Goal: Task Accomplishment & Management: Manage account settings

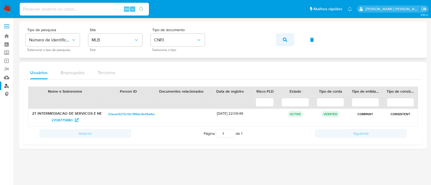
click at [280, 39] on button "button" at bounding box center [285, 39] width 18 height 13
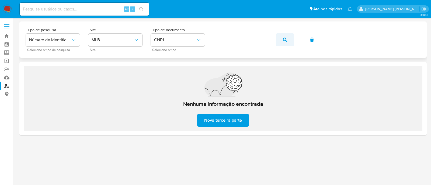
click at [288, 41] on button "button" at bounding box center [285, 39] width 18 height 13
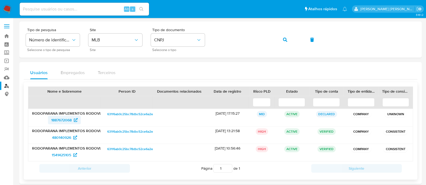
click at [52, 121] on span "1887672068" at bounding box center [61, 120] width 20 height 9
click at [280, 38] on button "button" at bounding box center [285, 39] width 18 height 13
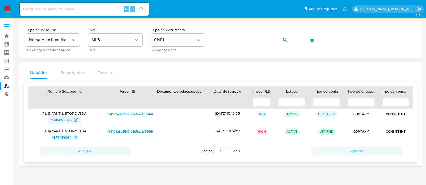
click at [74, 123] on span "1686695276" at bounding box center [64, 120] width 26 height 9
click at [110, 7] on input at bounding box center [84, 9] width 129 height 7
paste input "2379097343"
type input "2379097343"
click at [140, 6] on button "search-icon" at bounding box center [141, 9] width 11 height 8
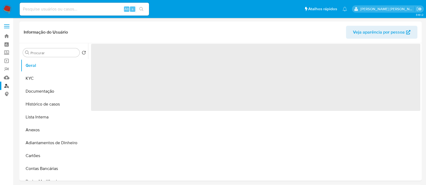
select select "10"
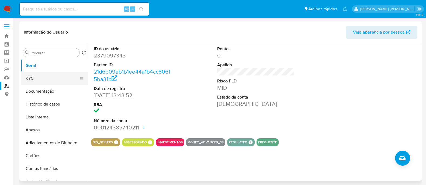
click at [57, 75] on button "KYC" at bounding box center [52, 78] width 63 height 13
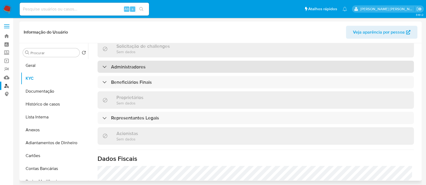
scroll to position [202, 0]
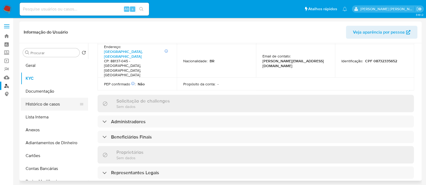
click at [38, 101] on button "Histórico de casos" at bounding box center [52, 104] width 63 height 13
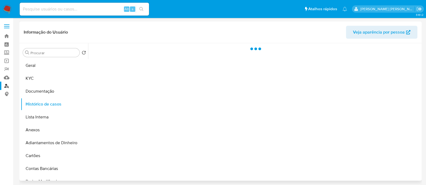
scroll to position [0, 0]
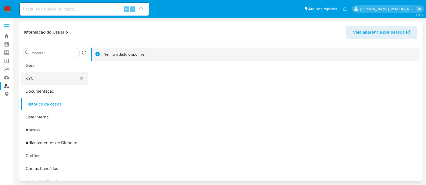
click at [22, 79] on button "KYC" at bounding box center [52, 78] width 63 height 13
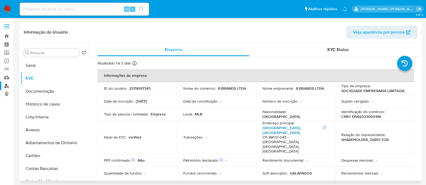
click at [301, 128] on link "Rua Da Pedra 347, Pedra Branca" at bounding box center [281, 130] width 38 height 10
click at [46, 68] on button "Geral" at bounding box center [52, 65] width 63 height 13
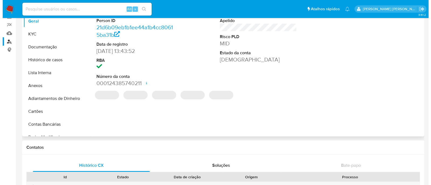
scroll to position [33, 0]
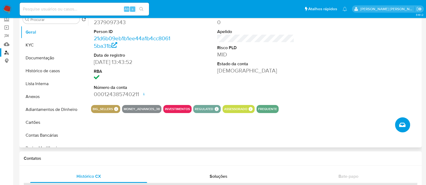
click at [403, 124] on icon "Criar caso manual" at bounding box center [402, 125] width 6 height 6
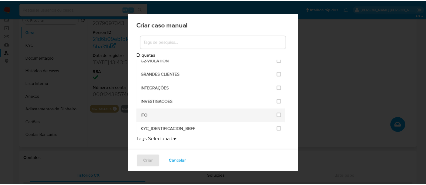
scroll to position [437, 0]
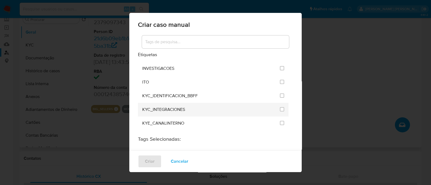
click at [247, 103] on div "KYC_INTEGRACIONES" at bounding box center [209, 110] width 134 height 14
click at [280, 107] on input "2093" at bounding box center [282, 109] width 4 height 4
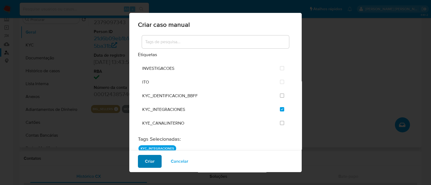
click at [145, 157] on span "Criar" at bounding box center [150, 162] width 10 height 12
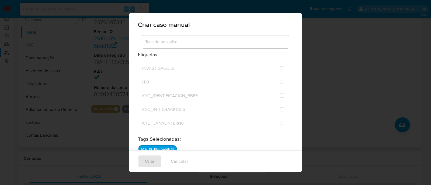
checkbox input "false"
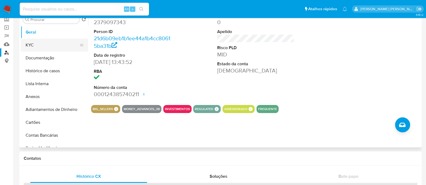
click at [36, 42] on button "KYC" at bounding box center [52, 45] width 63 height 13
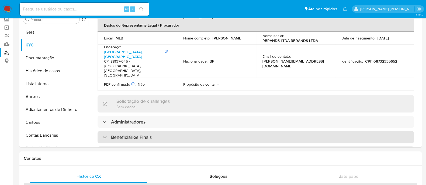
click at [172, 131] on div "Beneficiários Finais" at bounding box center [255, 137] width 316 height 12
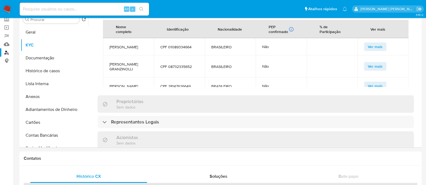
scroll to position [337, 0]
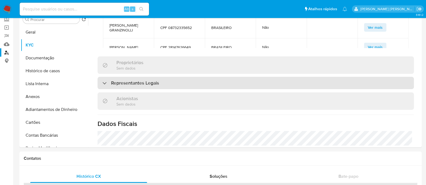
click at [169, 77] on div "Representantes Legais" at bounding box center [255, 83] width 316 height 12
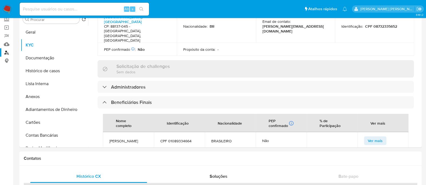
scroll to position [202, 0]
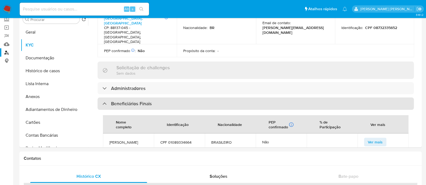
click at [175, 98] on div "Beneficiários Finais" at bounding box center [255, 104] width 316 height 12
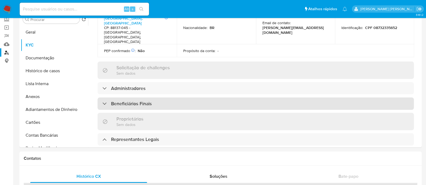
click at [175, 98] on div "Beneficiários Finais" at bounding box center [255, 104] width 316 height 12
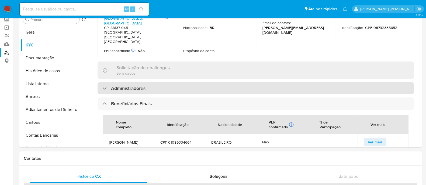
click at [175, 82] on div "Administradores" at bounding box center [255, 88] width 316 height 12
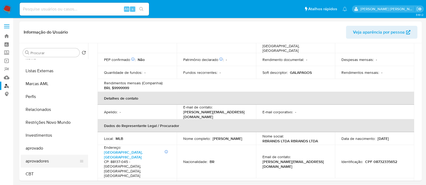
scroll to position [279, 0]
click at [51, 151] on button "aprovado" at bounding box center [52, 148] width 63 height 13
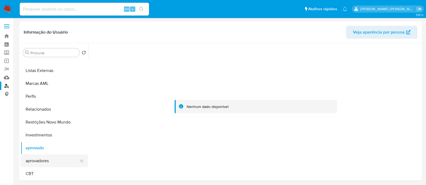
click at [56, 162] on button "aprovadores" at bounding box center [52, 161] width 63 height 13
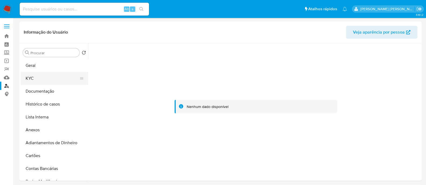
click at [55, 80] on button "KYC" at bounding box center [52, 78] width 63 height 13
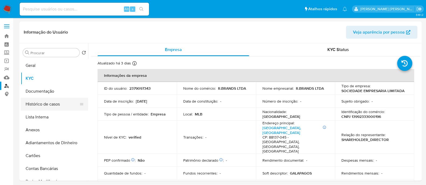
click at [50, 99] on button "Histórico de casos" at bounding box center [52, 104] width 63 height 13
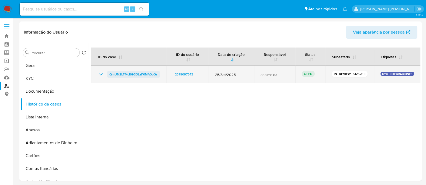
click at [148, 71] on span "QmUN2LFMcI69EOLzF0MA0pGs" at bounding box center [133, 74] width 48 height 6
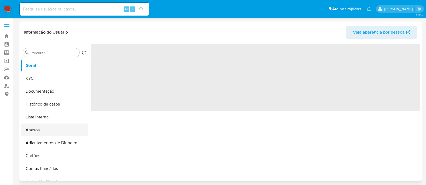
select select "10"
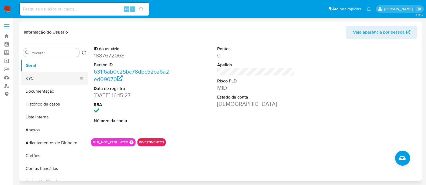
click at [61, 75] on button "KYC" at bounding box center [52, 78] width 63 height 13
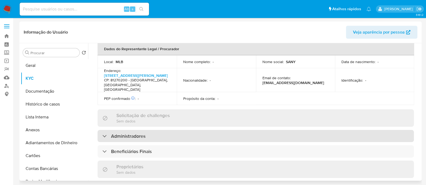
scroll to position [202, 0]
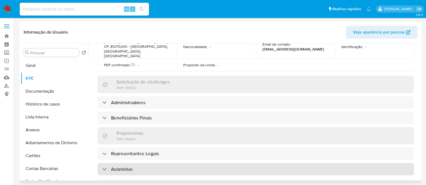
click at [160, 163] on div "Acionistas" at bounding box center [255, 169] width 316 height 12
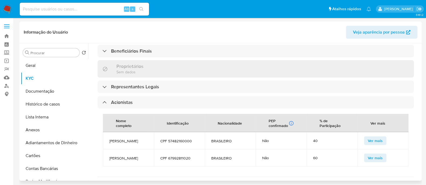
scroll to position [269, 0]
click at [38, 106] on button "Histórico de casos" at bounding box center [52, 104] width 63 height 13
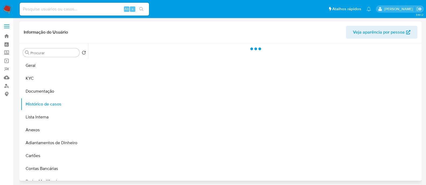
scroll to position [0, 0]
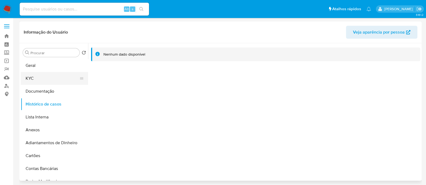
click at [38, 78] on button "KYC" at bounding box center [52, 78] width 63 height 13
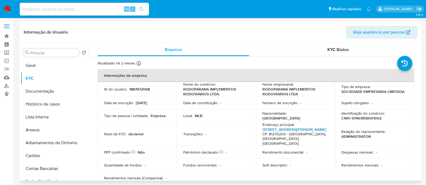
click at [293, 132] on link "[STREET_ADDRESS][PERSON_NAME]" at bounding box center [294, 129] width 64 height 5
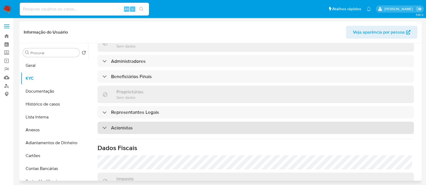
scroll to position [269, 0]
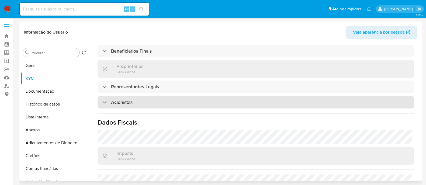
drag, startPoint x: 170, startPoint y: 94, endPoint x: 180, endPoint y: 93, distance: 10.3
click at [170, 96] on div "Acionistas" at bounding box center [255, 102] width 316 height 12
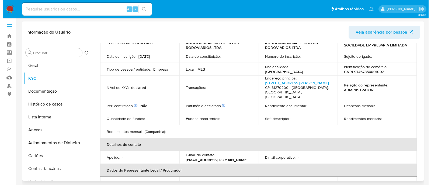
scroll to position [0, 0]
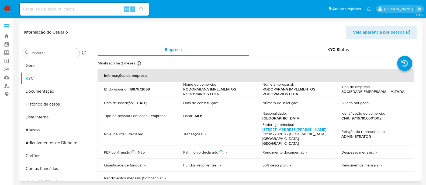
click at [357, 118] on p "CNPJ 97467856001002" at bounding box center [361, 118] width 40 height 5
click at [355, 118] on p "CNPJ 97467856001002" at bounding box center [361, 118] width 40 height 5
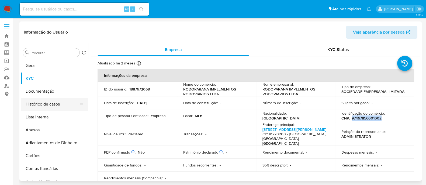
click at [30, 103] on button "Histórico de casos" at bounding box center [52, 104] width 63 height 13
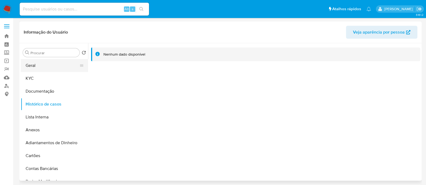
click at [46, 66] on button "Geral" at bounding box center [52, 65] width 63 height 13
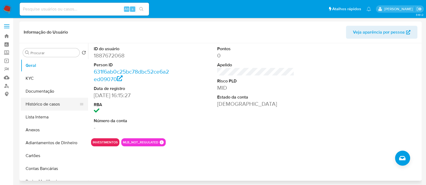
click at [56, 102] on button "Histórico de casos" at bounding box center [52, 104] width 63 height 13
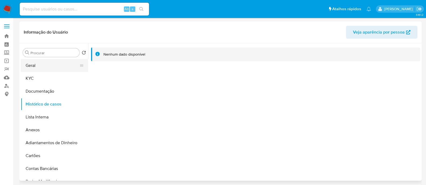
click at [38, 61] on button "Geral" at bounding box center [52, 65] width 63 height 13
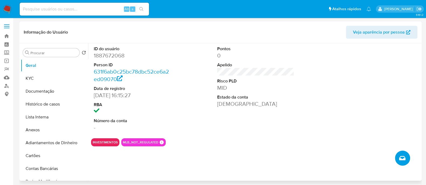
click at [400, 158] on icon "Criar caso manual" at bounding box center [402, 158] width 6 height 4
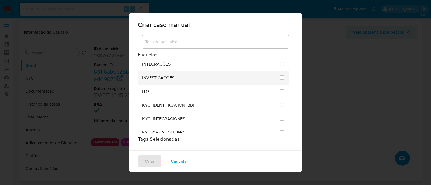
scroll to position [437, 0]
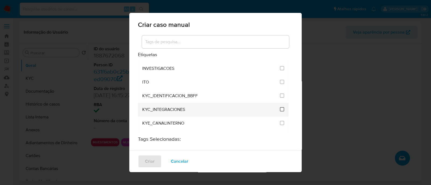
click at [280, 107] on input "2093" at bounding box center [282, 109] width 4 height 4
checkbox input "true"
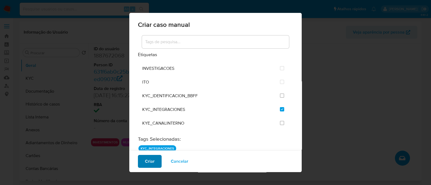
click at [139, 159] on button "Criar" at bounding box center [150, 161] width 24 height 13
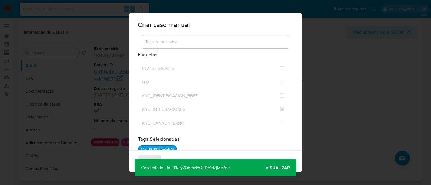
click at [282, 168] on span "Visualizar" at bounding box center [277, 168] width 24 height 0
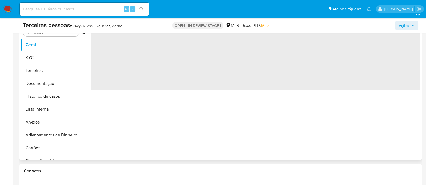
scroll to position [134, 0]
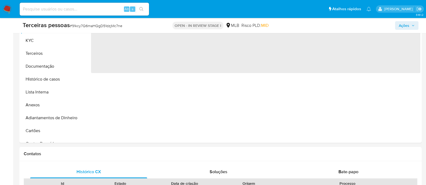
select select "10"
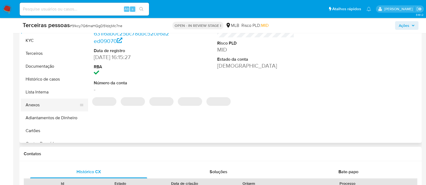
click at [38, 106] on button "Anexos" at bounding box center [52, 105] width 63 height 13
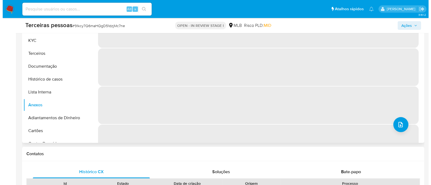
scroll to position [101, 0]
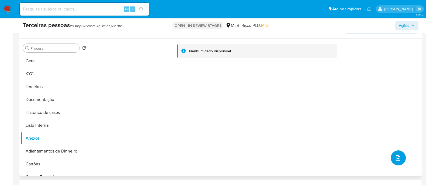
click at [395, 152] on button "upload-file" at bounding box center [397, 158] width 15 height 15
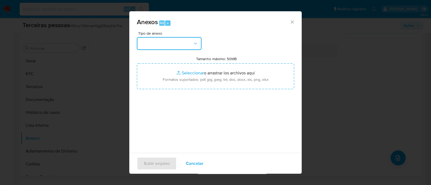
click at [176, 40] on button "button" at bounding box center [169, 43] width 65 height 13
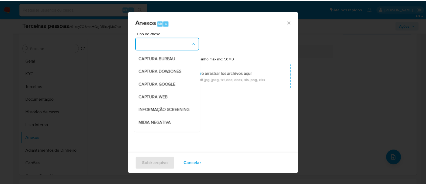
scroll to position [83, 0]
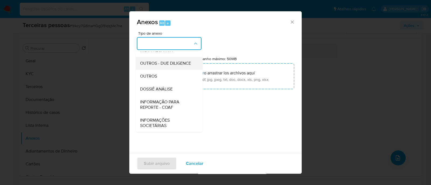
click at [169, 61] on span "OUTROS - DUE DILIGENCE" at bounding box center [165, 63] width 51 height 5
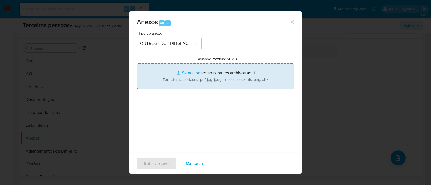
click at [214, 71] on input "Tamanho máximo: 50MB Seleccionar archivos" at bounding box center [215, 77] width 157 height 26
type input "C:\fakepath\RODOPARANA IMPLEMENTOS RODOVIARIOS LTDA maps.png"
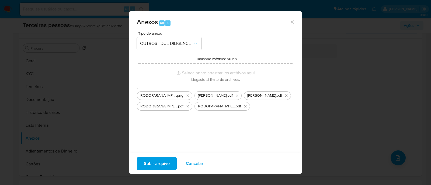
click at [162, 166] on span "Subir arquivo" at bounding box center [157, 164] width 26 height 12
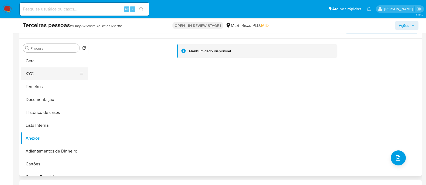
click at [58, 75] on button "KYC" at bounding box center [52, 74] width 63 height 13
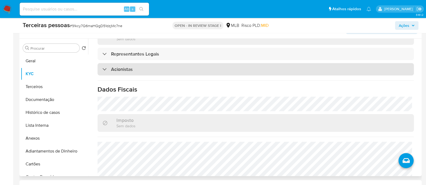
scroll to position [253, 0]
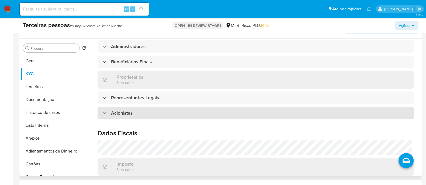
click at [183, 107] on div "Acionistas" at bounding box center [255, 113] width 316 height 12
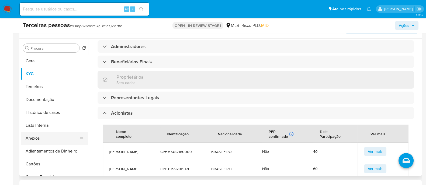
click at [49, 143] on button "Anexos" at bounding box center [52, 138] width 63 height 13
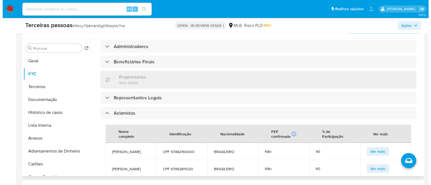
scroll to position [0, 0]
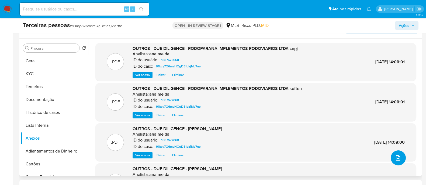
click at [397, 158] on icon "upload-file" at bounding box center [397, 158] width 6 height 6
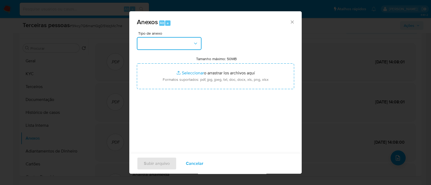
click at [141, 42] on button "button" at bounding box center [169, 43] width 65 height 13
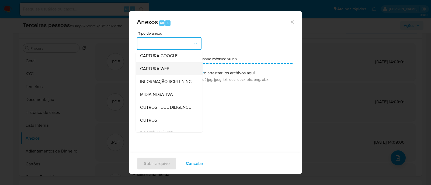
scroll to position [83, 0]
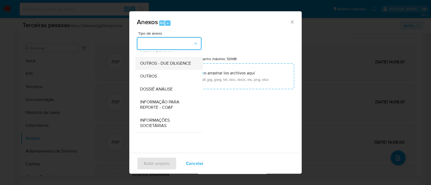
click at [165, 61] on span "OUTROS - DUE DILIGENCE" at bounding box center [165, 63] width 51 height 5
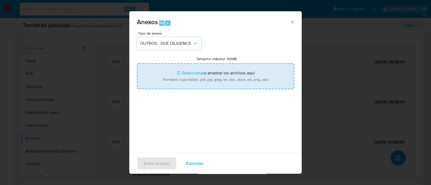
click at [194, 71] on input "Tamanho máximo: 50MB Seleccionar archivos" at bounding box center [215, 77] width 157 height 26
type input "C:\fakepath\Matriz de Risco - RODOPARANA IMPLEMENTOS RODOVIARIOS LTDA.pdf"
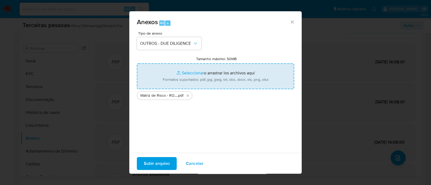
click at [161, 165] on span "Subir arquivo" at bounding box center [157, 164] width 26 height 12
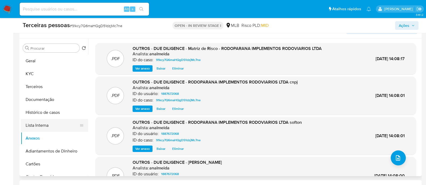
click at [57, 129] on button "Lista Interna" at bounding box center [52, 125] width 63 height 13
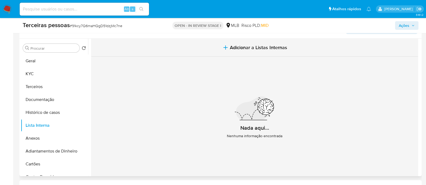
click at [243, 45] on span "Adicionar a Listas Internas" at bounding box center [258, 48] width 57 height 6
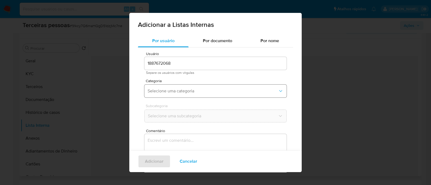
click at [185, 96] on button "Selecione uma categoria" at bounding box center [215, 91] width 142 height 13
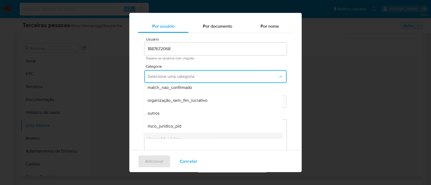
scroll to position [127, 0]
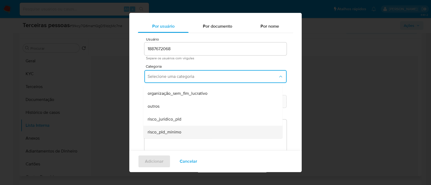
click at [215, 130] on div "risco_pld_minimo" at bounding box center [211, 132] width 127 height 13
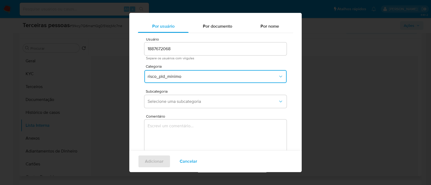
click at [198, 94] on div "Subcategoria Selecione uma subcategoria" at bounding box center [215, 100] width 142 height 21
click at [198, 100] on span "Selecione uma subcategoria" at bounding box center [213, 101] width 130 height 5
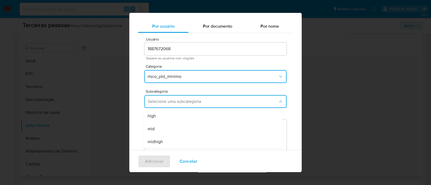
click at [183, 128] on div "mid" at bounding box center [211, 129] width 127 height 13
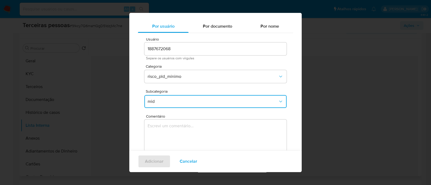
click at [232, 141] on textarea "Comentário" at bounding box center [215, 146] width 142 height 52
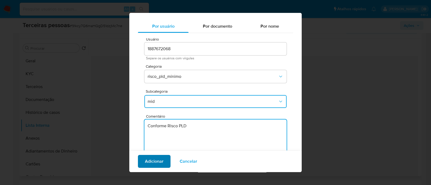
type textarea "Conforme Risco PLD"
click at [157, 161] on span "Adicionar" at bounding box center [154, 162] width 19 height 12
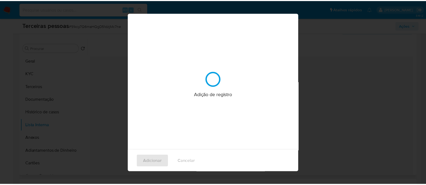
scroll to position [0, 0]
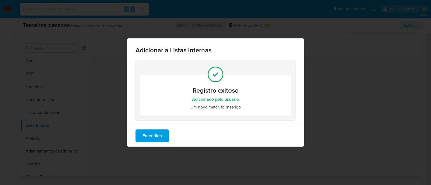
drag, startPoint x: 148, startPoint y: 134, endPoint x: 156, endPoint y: 134, distance: 7.3
click at [149, 134] on span "Entendido" at bounding box center [151, 136] width 19 height 12
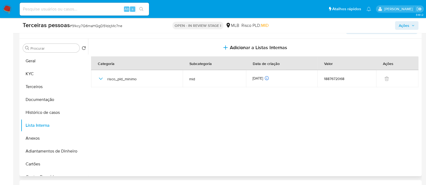
click at [415, 23] on button "Ações" at bounding box center [406, 25] width 23 height 9
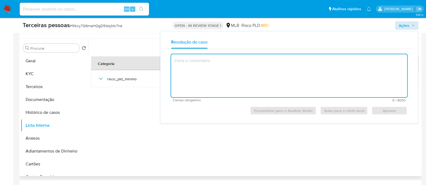
type textarea "k"
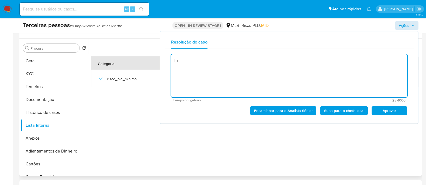
type textarea "l"
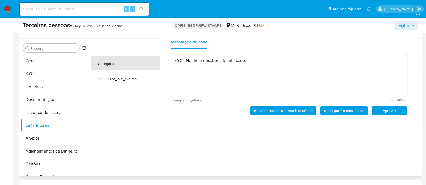
click at [390, 111] on span "Aprovar" at bounding box center [389, 111] width 28 height 8
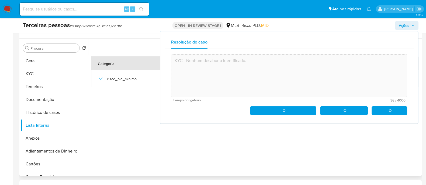
type textarea "KYC - Nenhum desabono identificado."
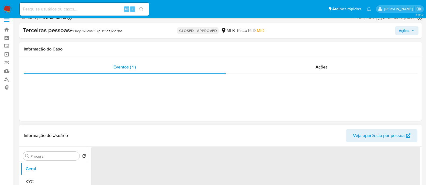
select select "10"
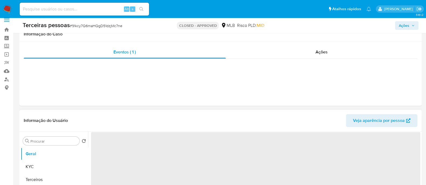
scroll to position [134, 0]
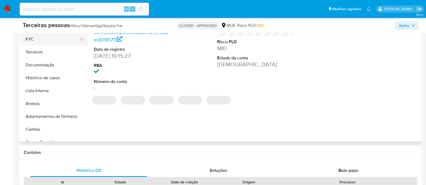
click at [40, 40] on button "KYC" at bounding box center [52, 39] width 63 height 13
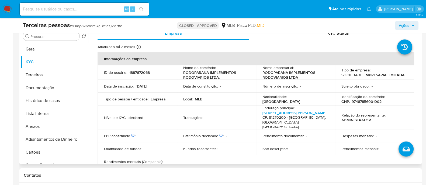
scroll to position [101, 0]
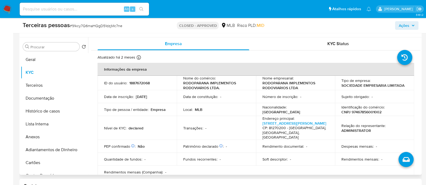
click at [355, 113] on p "CNPJ 97467856001002" at bounding box center [361, 112] width 40 height 5
copy p "97467856001002"
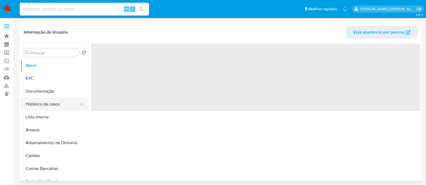
select select "10"
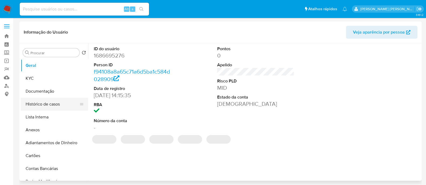
click at [46, 104] on button "Histórico de casos" at bounding box center [52, 104] width 63 height 13
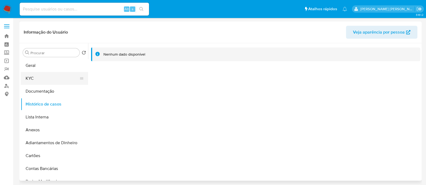
click at [49, 79] on button "KYC" at bounding box center [52, 78] width 63 height 13
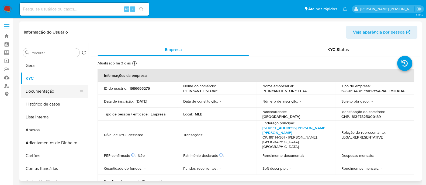
click at [56, 88] on button "Documentação" at bounding box center [52, 91] width 63 height 13
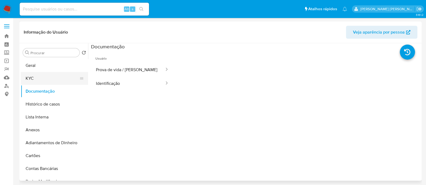
click at [59, 76] on button "KYC" at bounding box center [52, 78] width 63 height 13
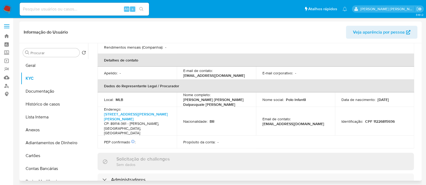
scroll to position [261, 0]
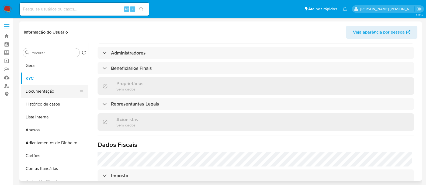
click at [46, 89] on button "Documentação" at bounding box center [52, 91] width 63 height 13
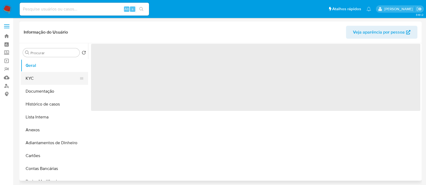
select select "10"
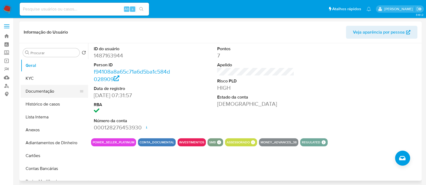
click at [42, 88] on button "Documentação" at bounding box center [52, 91] width 63 height 13
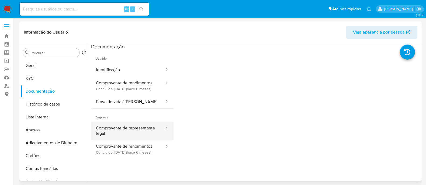
click at [126, 134] on button "Comprovante de representante legal" at bounding box center [128, 131] width 74 height 18
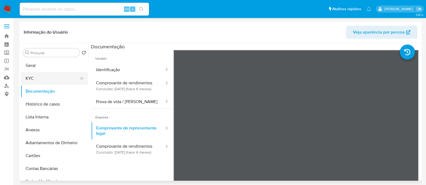
click at [36, 79] on button "KYC" at bounding box center [52, 78] width 63 height 13
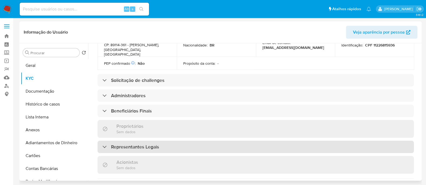
scroll to position [196, 0]
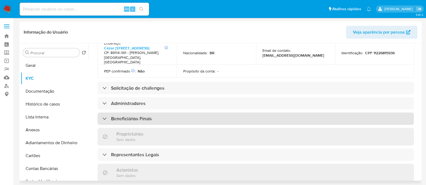
drag, startPoint x: 148, startPoint y: 107, endPoint x: 155, endPoint y: 105, distance: 7.1
click at [148, 116] on h3 "Beneficiários Finais" at bounding box center [131, 119] width 41 height 6
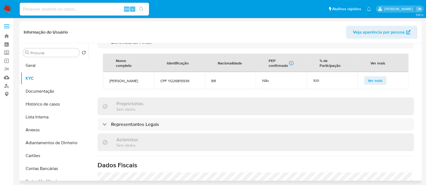
scroll to position [330, 0]
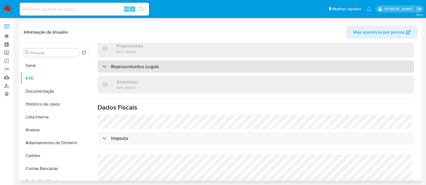
click at [180, 65] on div "Representantes Legais" at bounding box center [255, 67] width 316 height 12
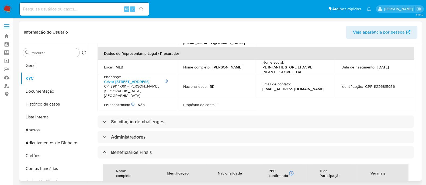
scroll to position [61, 0]
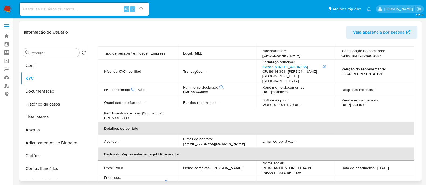
click at [367, 57] on p "CNPJ 81347825000189" at bounding box center [360, 55] width 39 height 5
copy p "81347825000189"
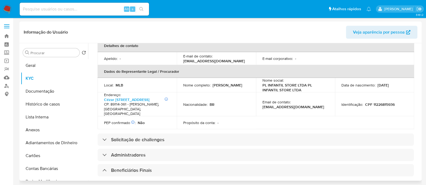
scroll to position [229, 0]
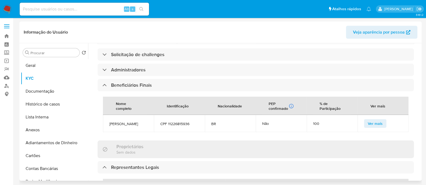
drag, startPoint x: 144, startPoint y: 122, endPoint x: 108, endPoint y: 116, distance: 36.2
click at [108, 116] on td "Maria Eduarda Dalpasquale Junkes" at bounding box center [128, 123] width 51 height 17
copy span "Maria Eduarda Dalpasquale Junkes"
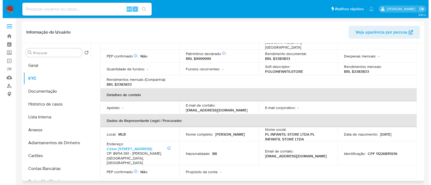
scroll to position [0, 0]
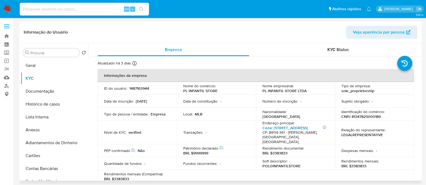
click at [303, 130] on link "Cézar Blank 140, Santa Terezinha" at bounding box center [284, 127] width 45 height 5
click at [44, 69] on button "Geral" at bounding box center [52, 65] width 63 height 13
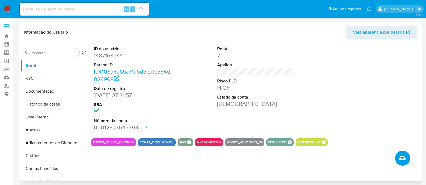
click at [400, 161] on span "Criar caso manual" at bounding box center [402, 158] width 6 height 6
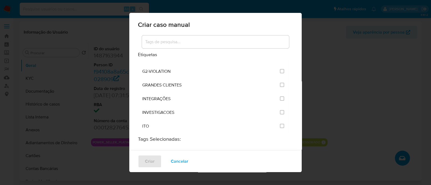
scroll to position [437, 0]
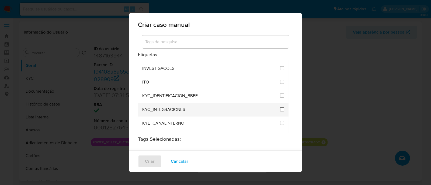
click at [280, 107] on input "2093" at bounding box center [282, 109] width 4 height 4
checkbox input "true"
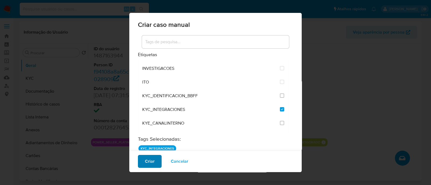
click at [144, 161] on button "Criar" at bounding box center [150, 161] width 24 height 13
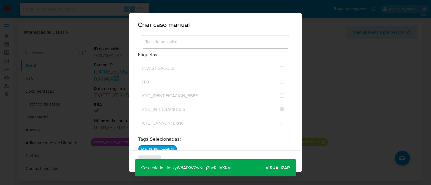
click at [280, 168] on span "Visualizar" at bounding box center [277, 168] width 24 height 0
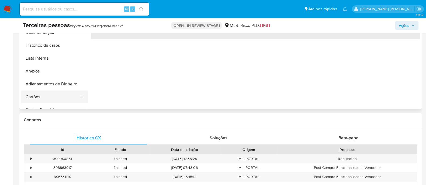
select select "10"
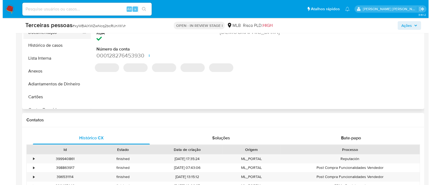
scroll to position [101, 0]
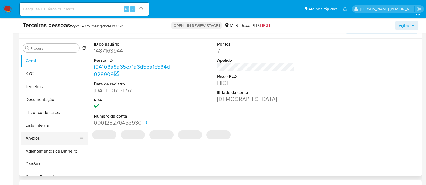
click at [40, 133] on button "Anexos" at bounding box center [52, 138] width 63 height 13
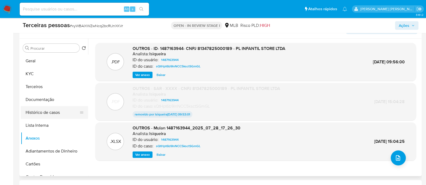
click at [47, 109] on button "Histórico de casos" at bounding box center [52, 112] width 63 height 13
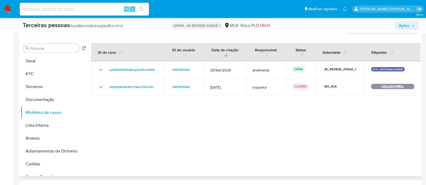
click at [342, 103] on div at bounding box center [254, 108] width 332 height 138
click at [38, 142] on button "Anexos" at bounding box center [52, 138] width 63 height 13
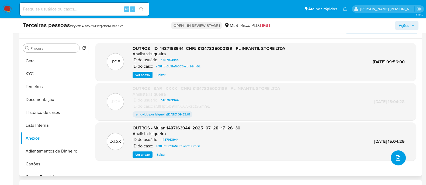
click at [398, 157] on icon "upload-file" at bounding box center [397, 158] width 4 height 5
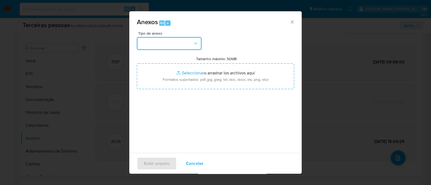
click at [176, 49] on button "button" at bounding box center [169, 43] width 65 height 13
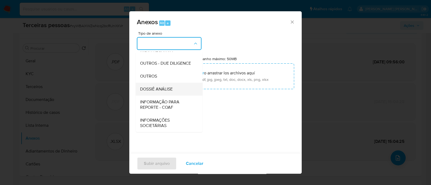
scroll to position [83, 0]
click at [162, 80] on div "OUTROS" at bounding box center [167, 76] width 55 height 13
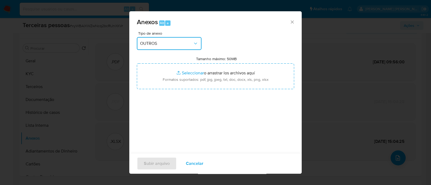
click at [178, 38] on button "OUTROS" at bounding box center [169, 43] width 65 height 13
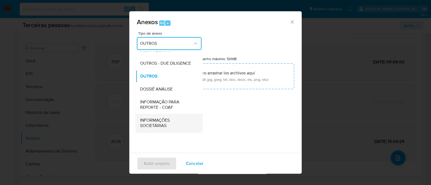
click at [172, 122] on span "INFORMAÇÕES SOCIETÁRIAS" at bounding box center [167, 123] width 55 height 11
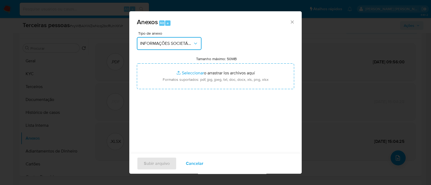
click at [184, 43] on span "INFORMAÇÕES SOCIETÁRIAS" at bounding box center [166, 43] width 53 height 5
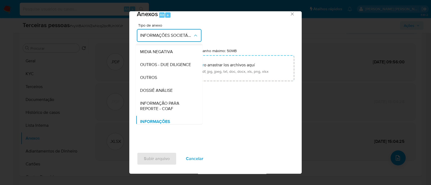
scroll to position [49, 0]
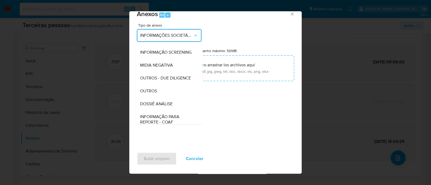
click at [164, 81] on span "OUTROS - DUE DILIGENCE" at bounding box center [165, 78] width 51 height 5
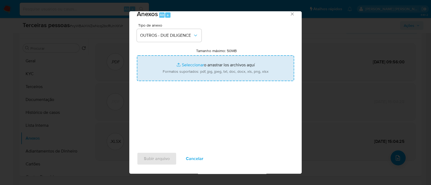
click at [201, 73] on input "Tamanho máximo: 50MB Seleccionar archivos" at bounding box center [215, 68] width 157 height 26
click at [182, 73] on input "Tamanho máximo: 50MB Seleccionar archivos" at bounding box center [215, 68] width 157 height 26
type input "C:\fakepath\PL INFANTIL STORE LTDA maps.png"
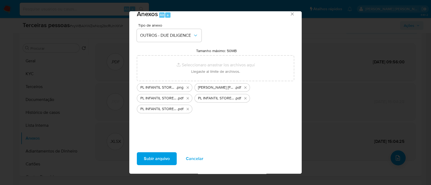
click at [168, 162] on span "Subir arquivo" at bounding box center [157, 159] width 26 height 12
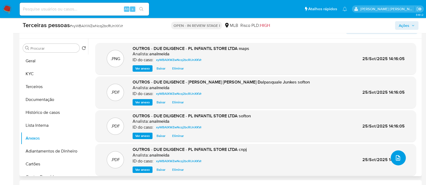
click at [399, 158] on button "upload-file" at bounding box center [397, 158] width 15 height 15
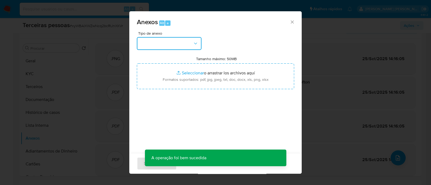
click at [161, 46] on button "button" at bounding box center [169, 43] width 65 height 13
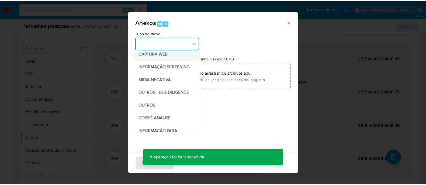
scroll to position [83, 0]
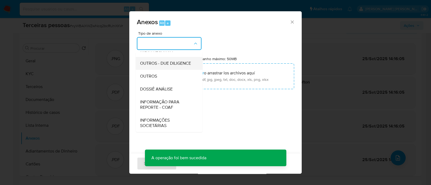
click at [163, 64] on span "OUTROS - DUE DILIGENCE" at bounding box center [165, 63] width 51 height 5
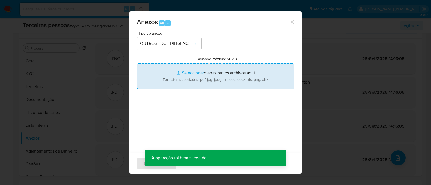
click at [200, 80] on input "Tamanho máximo: 50MB Seleccionar archivos" at bounding box center [215, 77] width 157 height 26
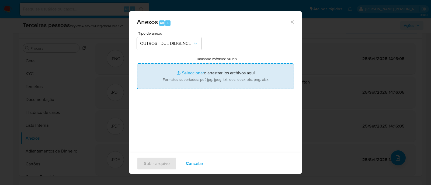
type input "C:\fakepath\Matriz de Risco - PL INFANTIL STORE.pdf"
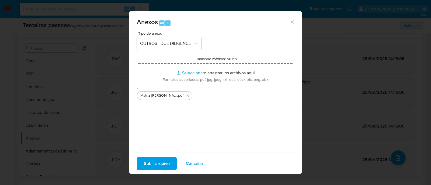
click at [165, 168] on span "Subir arquivo" at bounding box center [157, 164] width 26 height 12
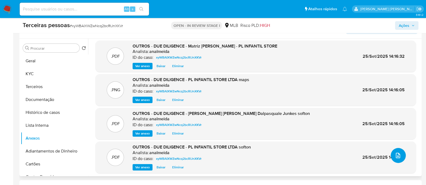
scroll to position [4, 0]
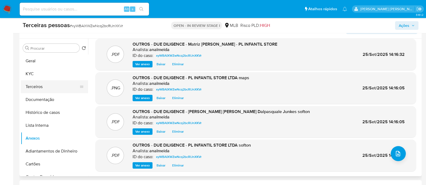
click at [58, 88] on button "Terceiros" at bounding box center [52, 86] width 63 height 13
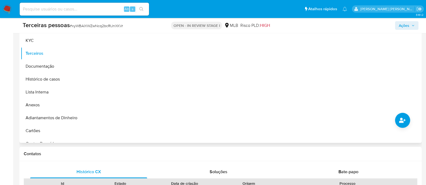
scroll to position [101, 0]
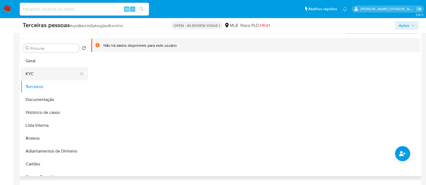
click at [33, 73] on button "KYC" at bounding box center [52, 74] width 63 height 13
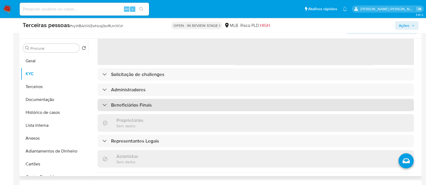
click at [170, 101] on div "Beneficiários Finais" at bounding box center [255, 105] width 316 height 12
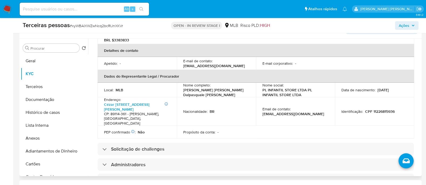
scroll to position [235, 0]
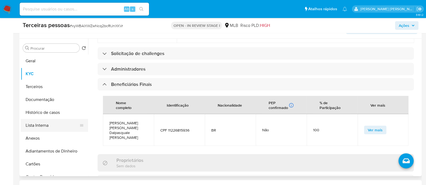
click at [35, 128] on button "Lista Interna" at bounding box center [52, 125] width 63 height 13
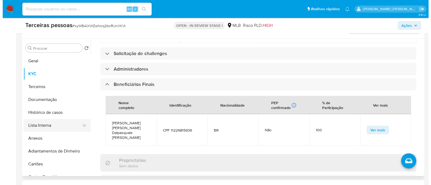
scroll to position [0, 0]
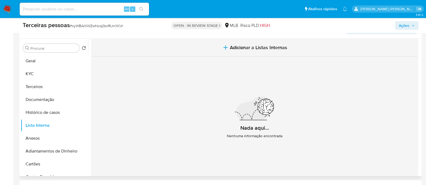
click at [272, 50] on span "Adicionar a Listas Internas" at bounding box center [258, 48] width 57 height 6
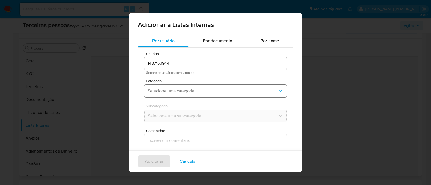
click at [164, 86] on button "Selecione uma categoria" at bounding box center [215, 91] width 142 height 13
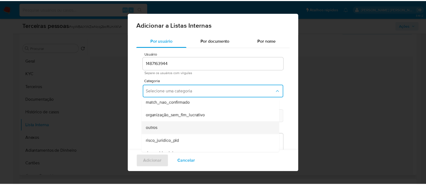
scroll to position [127, 0]
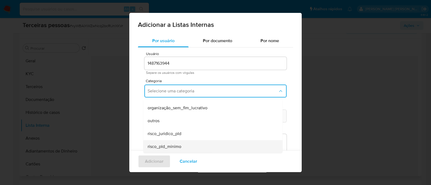
click at [183, 144] on div "risco_pld_minimo" at bounding box center [211, 147] width 127 height 13
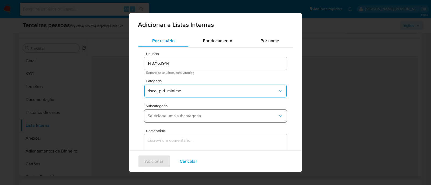
click at [179, 118] on span "Selecione uma subcategoria" at bounding box center [213, 116] width 130 height 5
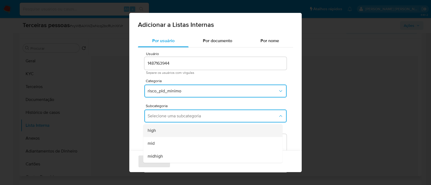
click at [170, 129] on div "high" at bounding box center [211, 130] width 127 height 13
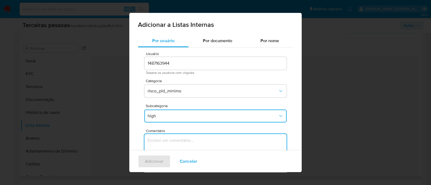
click at [213, 142] on textarea "Comentário" at bounding box center [215, 160] width 142 height 52
type textarea "Conforme Risco PLD"
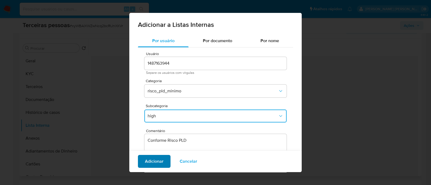
click at [141, 160] on button "Adicionar" at bounding box center [154, 161] width 33 height 13
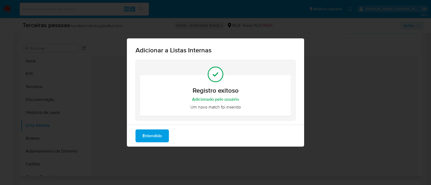
click at [155, 135] on span "Entendido" at bounding box center [151, 136] width 19 height 12
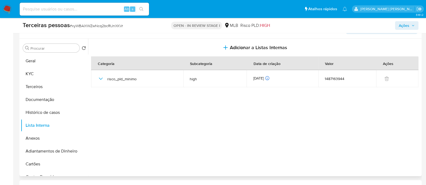
click at [406, 29] on span "Ações" at bounding box center [403, 25] width 10 height 9
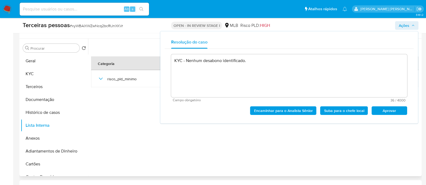
click at [384, 111] on span "Aprovar" at bounding box center [389, 111] width 28 height 8
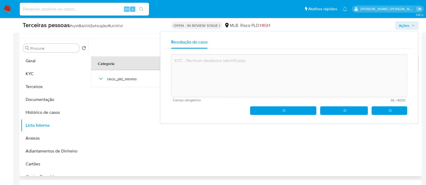
type textarea "KYC - Nenhum desabono identificado."
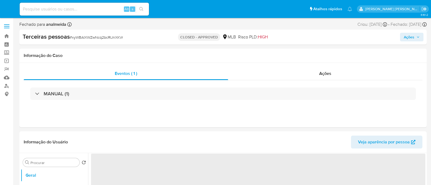
select select "10"
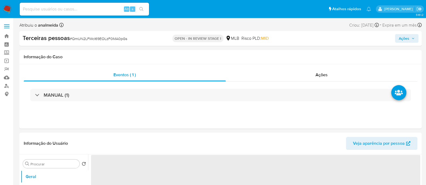
select select "10"
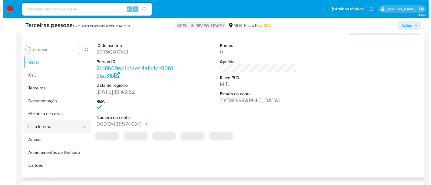
scroll to position [101, 0]
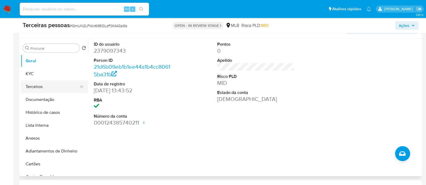
click at [53, 84] on button "Terceiros" at bounding box center [52, 86] width 63 height 13
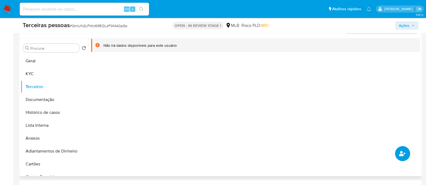
click at [401, 151] on icon "common.add_complementary_information" at bounding box center [402, 153] width 6 height 5
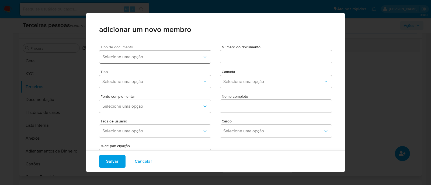
click at [134, 57] on span "Selecione uma opção" at bounding box center [152, 56] width 100 height 5
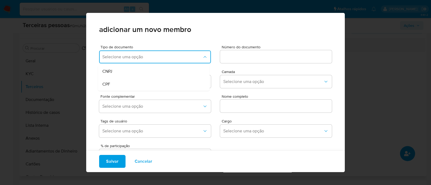
drag, startPoint x: 127, startPoint y: 82, endPoint x: 244, endPoint y: 63, distance: 118.0
click at [128, 82] on div "CPF" at bounding box center [143, 84] width 82 height 13
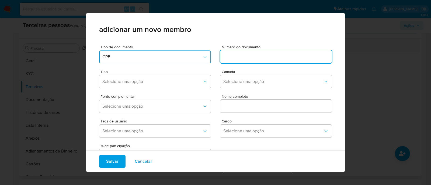
click at [248, 55] on input at bounding box center [276, 56] width 112 height 7
type input "281.476.266-49"
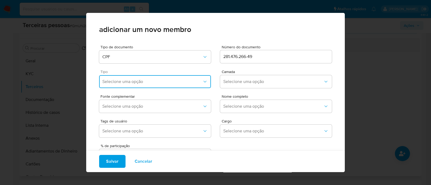
click at [142, 84] on span "Selecione uma opção" at bounding box center [152, 81] width 100 height 5
click at [133, 145] on div "Accionistas" at bounding box center [143, 148] width 82 height 13
click at [257, 74] on div "Camada Selecione uma opção" at bounding box center [276, 80] width 112 height 20
click at [255, 80] on span "Selecione uma opção" at bounding box center [273, 81] width 100 height 5
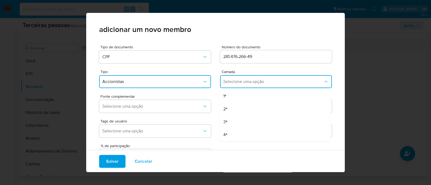
click at [246, 93] on div "1ª" at bounding box center [264, 96] width 82 height 13
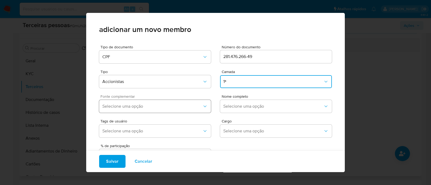
click at [129, 105] on span "Selecione uma opção" at bounding box center [152, 106] width 100 height 5
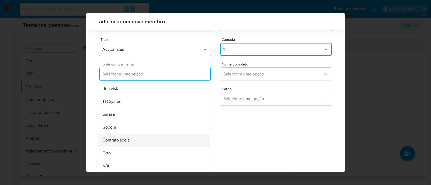
click at [142, 144] on div "Contrato social" at bounding box center [143, 140] width 82 height 13
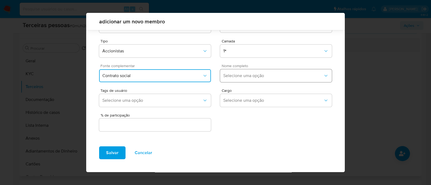
scroll to position [20, 0]
click at [236, 79] on button "Selecione uma opção" at bounding box center [276, 76] width 112 height 13
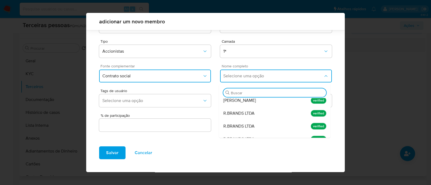
scroll to position [29, 0]
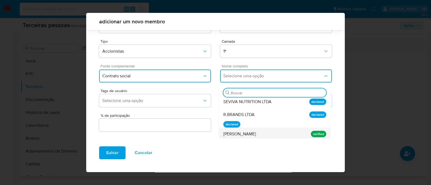
click at [258, 130] on div "[PERSON_NAME]" at bounding box center [264, 134] width 82 height 13
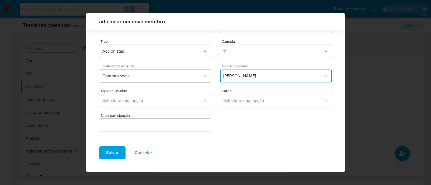
drag, startPoint x: 184, startPoint y: 130, endPoint x: 187, endPoint y: 126, distance: 5.3
click at [184, 130] on div at bounding box center [155, 125] width 112 height 13
click at [188, 125] on input "text" at bounding box center [155, 125] width 112 height 7
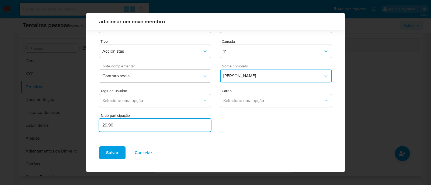
type input "29.90"
click at [116, 154] on span "Salvar" at bounding box center [112, 153] width 12 height 12
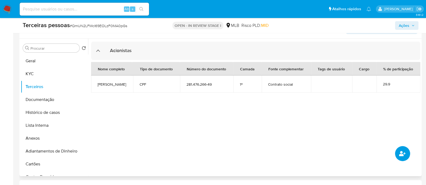
click at [402, 152] on icon "common.add_complementary_information" at bounding box center [402, 154] width 6 height 6
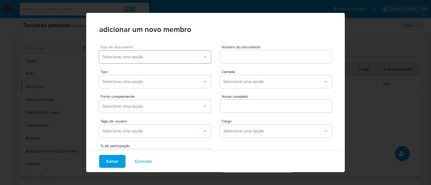
drag, startPoint x: 144, startPoint y: 52, endPoint x: 144, endPoint y: 63, distance: 11.0
click at [144, 53] on button "Selecione uma opção" at bounding box center [155, 57] width 112 height 13
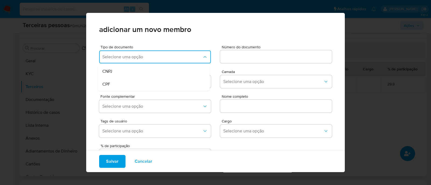
drag, startPoint x: 144, startPoint y: 63, endPoint x: 210, endPoint y: 76, distance: 67.2
click at [142, 86] on div "CPF" at bounding box center [143, 84] width 82 height 13
click at [231, 62] on div at bounding box center [276, 56] width 112 height 13
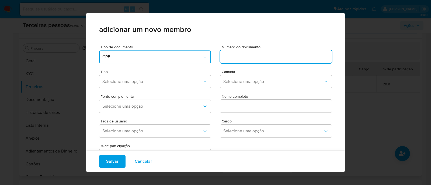
click at [234, 58] on input at bounding box center [276, 56] width 112 height 7
type input "087.323.356- 52"
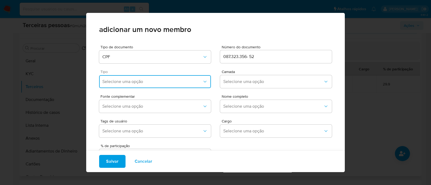
click at [146, 80] on span "Selecione uma opção" at bounding box center [152, 81] width 100 height 5
click at [158, 144] on div "Accionistas" at bounding box center [143, 148] width 82 height 13
click at [233, 80] on span "Selecione uma opção" at bounding box center [273, 81] width 100 height 5
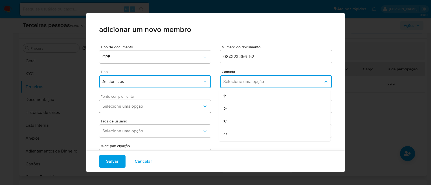
drag, startPoint x: 232, startPoint y: 92, endPoint x: 155, endPoint y: 104, distance: 78.4
click at [232, 93] on div "1ª" at bounding box center [264, 96] width 82 height 13
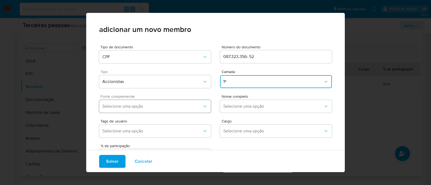
drag, startPoint x: 155, startPoint y: 104, endPoint x: 152, endPoint y: 105, distance: 2.8
click at [154, 104] on span "Selecione uma opção" at bounding box center [152, 106] width 100 height 5
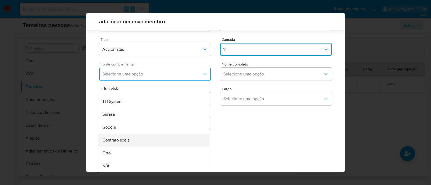
click at [134, 143] on div "Contrato social" at bounding box center [143, 140] width 82 height 13
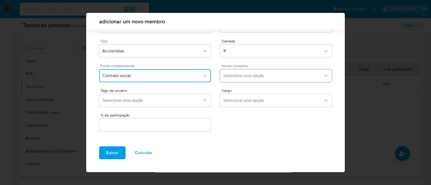
scroll to position [20, 0]
click at [254, 69] on div "Nome completo Selecione uma opção" at bounding box center [276, 74] width 112 height 20
click at [255, 75] on span "Selecione uma opção" at bounding box center [273, 75] width 100 height 5
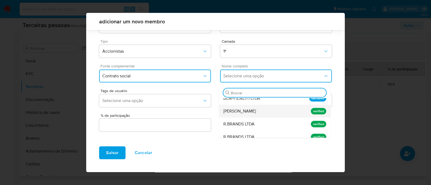
scroll to position [101, 0]
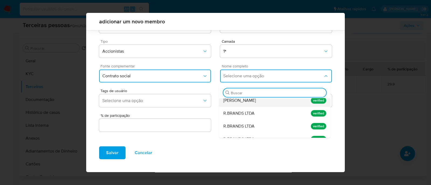
click at [256, 99] on span "[PERSON_NAME]" at bounding box center [239, 100] width 33 height 5
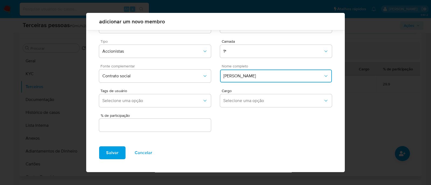
click at [183, 131] on div at bounding box center [155, 125] width 112 height 13
click at [187, 121] on div at bounding box center [155, 125] width 112 height 13
click at [185, 129] on div at bounding box center [155, 125] width 112 height 13
click at [192, 125] on input "text" at bounding box center [155, 125] width 112 height 7
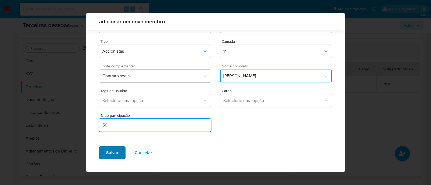
type input "50"
click at [108, 155] on span "Salvar" at bounding box center [112, 153] width 12 height 12
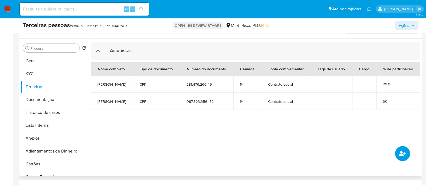
click at [406, 149] on button "common.add_complementary_information" at bounding box center [402, 153] width 15 height 15
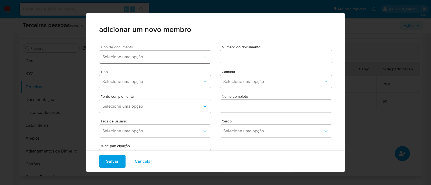
click at [187, 60] on button "Selecione uma opção" at bounding box center [155, 57] width 112 height 13
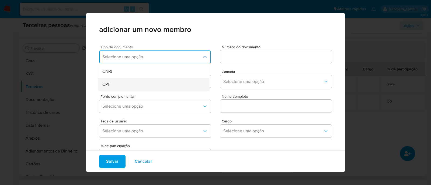
click at [110, 82] on span "CPF" at bounding box center [106, 84] width 8 height 5
click at [260, 55] on input at bounding box center [276, 56] width 112 height 7
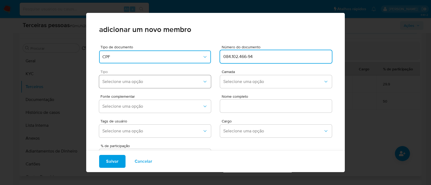
type input "084.102.466-94"
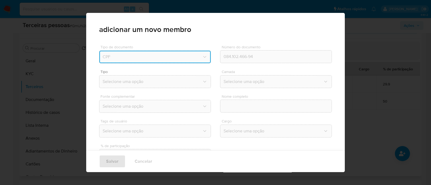
type input "[PERSON_NAME]"
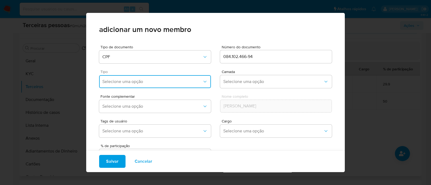
click at [184, 83] on span "Selecione uma opção" at bounding box center [152, 81] width 100 height 5
click at [163, 148] on div "Accionistas" at bounding box center [143, 148] width 82 height 13
click at [249, 80] on span "Selecione uma opção" at bounding box center [273, 81] width 100 height 5
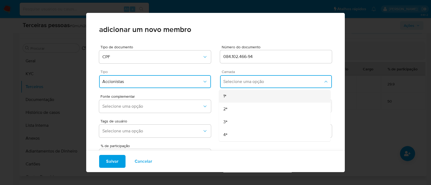
click at [266, 93] on div "1ª" at bounding box center [264, 96] width 82 height 13
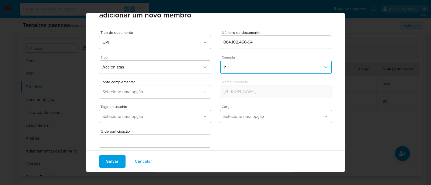
scroll to position [22, 0]
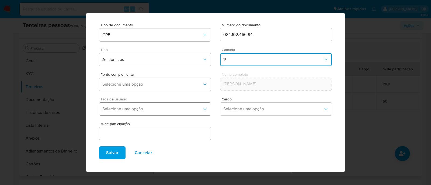
click at [192, 104] on button "Selecione uma opção" at bounding box center [155, 109] width 112 height 13
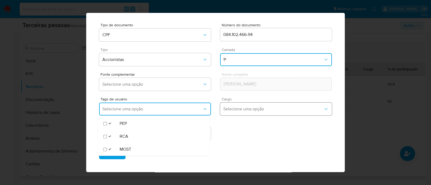
scroll to position [20, 0]
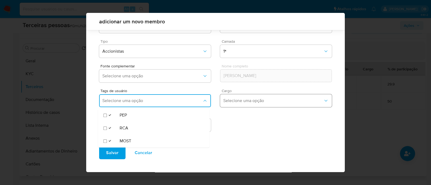
click at [248, 96] on button "Selecione uma opção" at bounding box center [276, 100] width 112 height 13
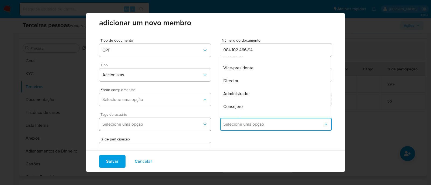
scroll to position [0, 0]
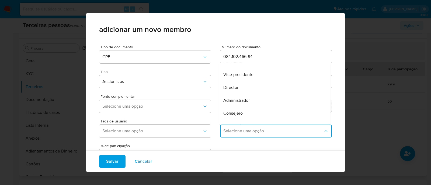
click at [207, 119] on div "Tags de usuário Selecione uma opção Cargo Selecione uma opção Procurador Repres…" at bounding box center [215, 127] width 233 height 25
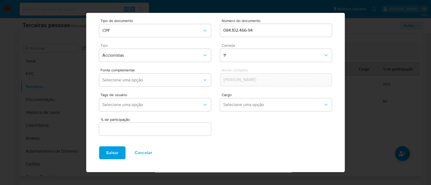
scroll to position [20, 0]
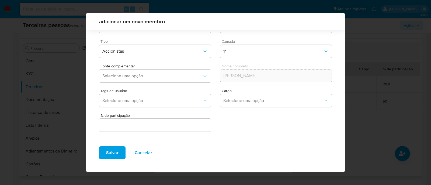
click at [194, 124] on input "text" at bounding box center [155, 125] width 112 height 7
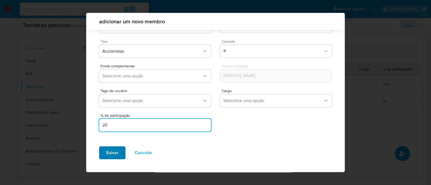
type input "20"
click at [112, 151] on span "Salvar" at bounding box center [112, 153] width 12 height 12
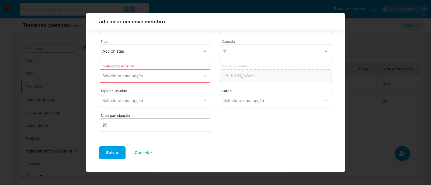
click at [155, 79] on button "Selecione uma opção" at bounding box center [155, 76] width 112 height 13
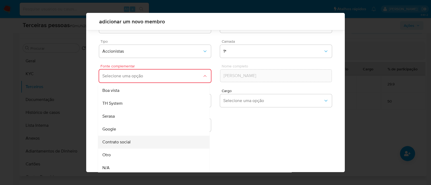
click at [135, 143] on div "Contrato social" at bounding box center [143, 142] width 82 height 13
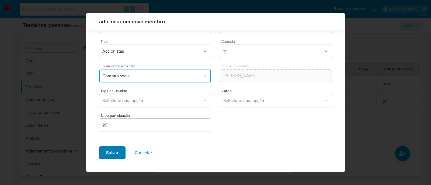
click at [116, 151] on span "Salvar" at bounding box center [112, 153] width 12 height 12
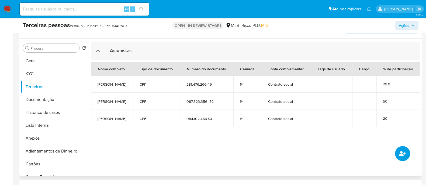
click at [405, 153] on button "common.add_complementary_information" at bounding box center [402, 153] width 15 height 15
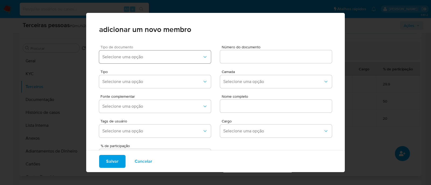
click at [143, 59] on span "Selecione uma opção" at bounding box center [152, 56] width 100 height 5
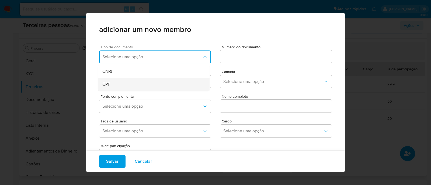
click at [131, 84] on div "CPF" at bounding box center [143, 84] width 82 height 13
click at [236, 57] on input at bounding box center [276, 56] width 112 height 7
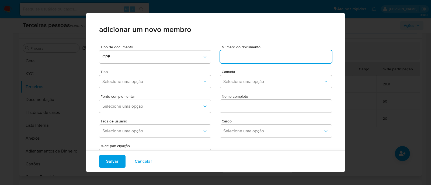
paste input "084.102.466-94"
type input "084.102.466-94"
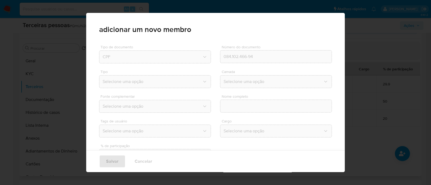
type input "[PERSON_NAME]"
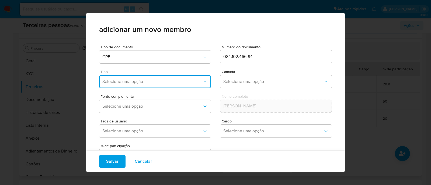
click at [147, 85] on button "Selecione uma opção" at bounding box center [155, 81] width 112 height 13
click at [136, 147] on div "Accionistas" at bounding box center [143, 148] width 82 height 13
click at [251, 83] on span "Selecione uma opção" at bounding box center [273, 81] width 100 height 5
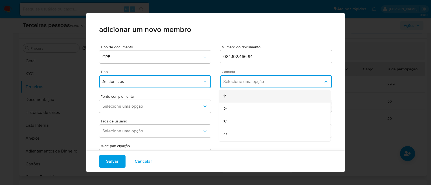
click at [243, 93] on div "1ª" at bounding box center [264, 96] width 82 height 13
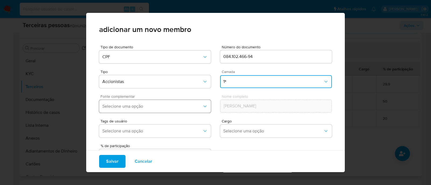
click at [155, 106] on span "Selecione uma opção" at bounding box center [152, 106] width 100 height 5
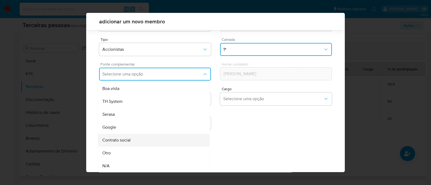
click at [138, 143] on div "Contrato social" at bounding box center [143, 140] width 82 height 13
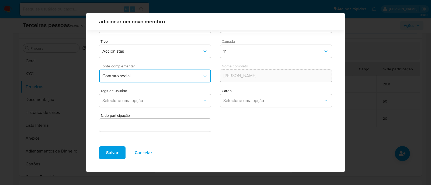
click at [210, 122] on div "% de participação" at bounding box center [215, 121] width 233 height 23
click at [183, 129] on div at bounding box center [155, 125] width 112 height 13
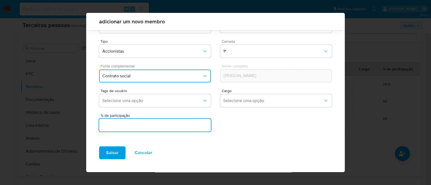
click at [164, 125] on input "text" at bounding box center [155, 125] width 112 height 7
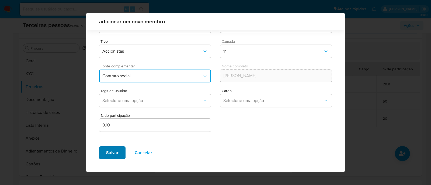
click at [111, 153] on span "Salvar" at bounding box center [112, 153] width 12 height 12
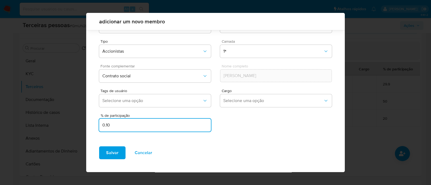
click at [105, 126] on input "0.10" at bounding box center [155, 125] width 112 height 7
drag, startPoint x: 106, startPoint y: 126, endPoint x: 97, endPoint y: 124, distance: 9.6
click at [97, 124] on div "Tipo de documento CPF Número do documento 084.102.466-94 Tipo Accionistas Camad…" at bounding box center [215, 76] width 258 height 132
click at [120, 127] on input "0.10" at bounding box center [155, 125] width 112 height 7
type input "0.1"
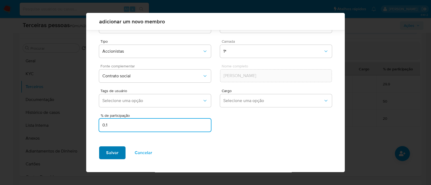
click at [108, 154] on span "Salvar" at bounding box center [112, 153] width 12 height 12
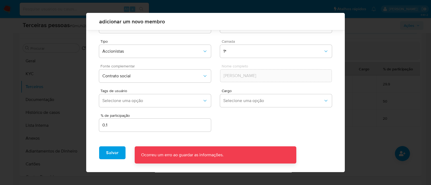
click at [135, 151] on p "Ocorreu um erro ao guardar as informações." at bounding box center [182, 155] width 95 height 17
click at [132, 151] on button "Cancelar" at bounding box center [143, 153] width 31 height 13
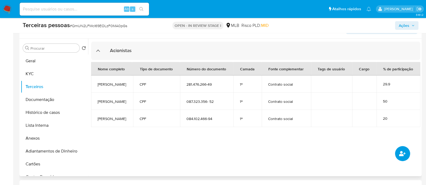
click at [399, 155] on icon "common.add_complementary_information" at bounding box center [402, 153] width 6 height 5
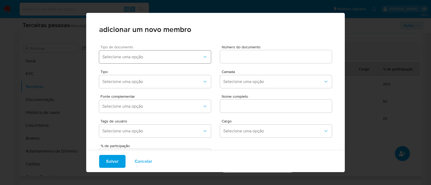
click at [142, 55] on span "Selecione uma opção" at bounding box center [152, 56] width 100 height 5
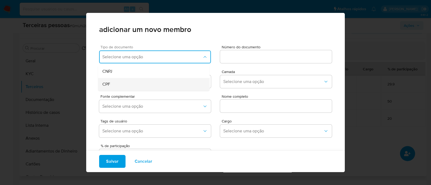
click at [128, 83] on div "CPF" at bounding box center [143, 84] width 82 height 13
click at [232, 61] on div at bounding box center [276, 56] width 112 height 13
click at [236, 57] on input at bounding box center [276, 56] width 112 height 7
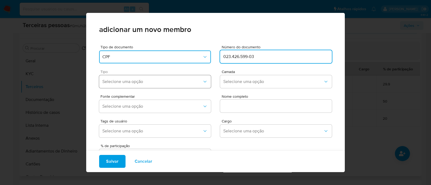
type input "023.426.599-03"
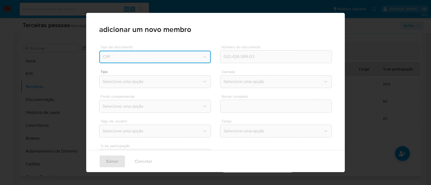
type input "Leonardo Sinfronio Wanzeller"
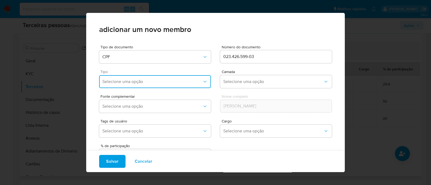
click at [136, 83] on span "Selecione uma opção" at bounding box center [152, 81] width 100 height 5
click at [136, 143] on div "Accionistas" at bounding box center [143, 148] width 82 height 13
click at [237, 86] on button "Selecione uma opção" at bounding box center [276, 81] width 112 height 13
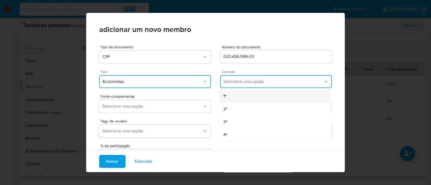
click at [232, 92] on div "1ª" at bounding box center [264, 96] width 82 height 13
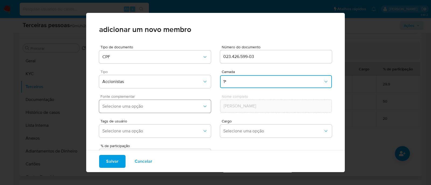
click at [185, 106] on span "Selecione uma opção" at bounding box center [152, 106] width 100 height 5
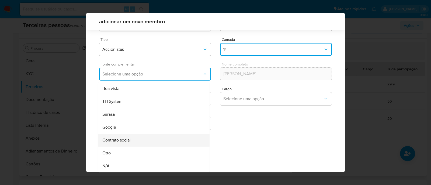
click at [152, 138] on div "Contrato social" at bounding box center [143, 140] width 82 height 13
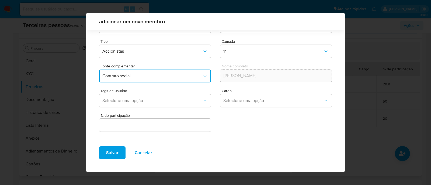
click at [184, 129] on div at bounding box center [155, 125] width 112 height 13
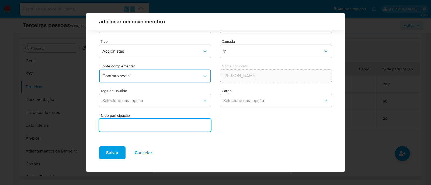
click at [198, 126] on input "text" at bounding box center [155, 125] width 112 height 7
type input "0.10"
click at [113, 150] on span "Salvar" at bounding box center [112, 153] width 12 height 12
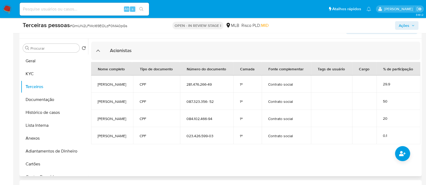
scroll to position [134, 0]
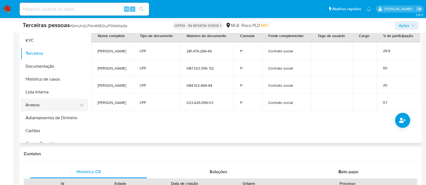
click at [47, 108] on button "Anexos" at bounding box center [52, 105] width 63 height 13
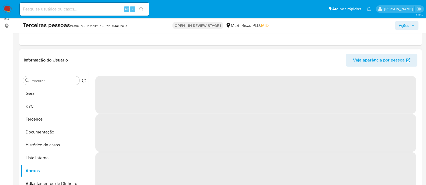
scroll to position [67, 0]
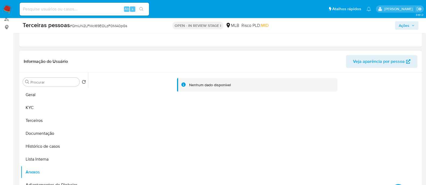
click at [234, 122] on div "Nenhum dado disponível" at bounding box center [254, 142] width 332 height 138
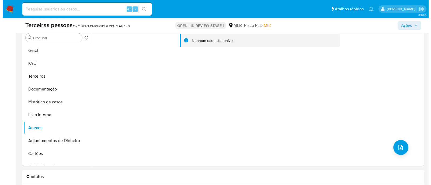
scroll to position [134, 0]
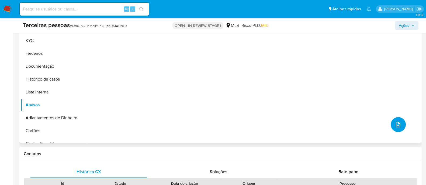
click at [390, 128] on button "upload-file" at bounding box center [397, 124] width 15 height 15
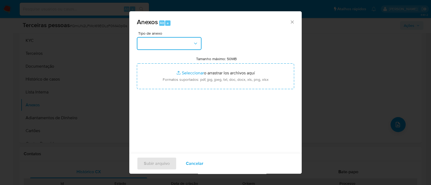
click at [174, 44] on button "button" at bounding box center [169, 43] width 65 height 13
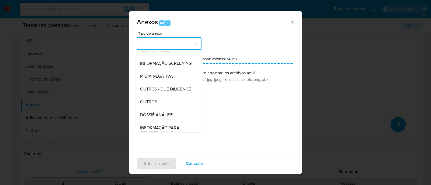
scroll to position [83, 0]
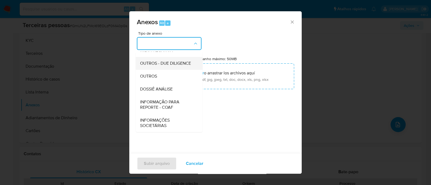
click at [166, 66] on div "OUTROS - DUE DILIGENCE" at bounding box center [167, 63] width 55 height 13
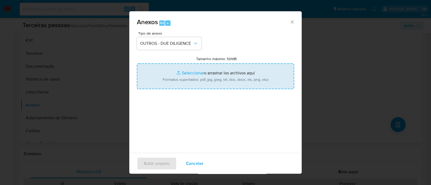
click at [202, 73] on input "Tamanho máximo: 50MB Seleccionar archivos" at bounding box center [215, 77] width 157 height 26
type input "C:\fakepath\Matriz de Risco - R.BRANDS LTDA.pdf"
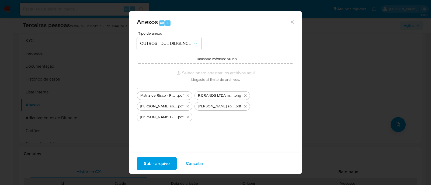
click at [157, 166] on span "Subir arquivo" at bounding box center [157, 164] width 26 height 12
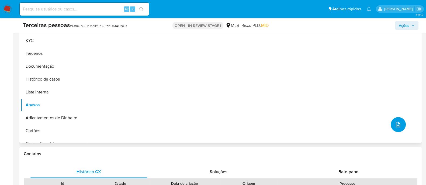
click at [394, 124] on icon "upload-file" at bounding box center [397, 125] width 6 height 6
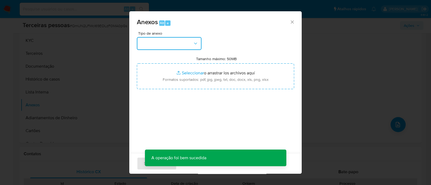
click at [155, 44] on button "button" at bounding box center [169, 43] width 65 height 13
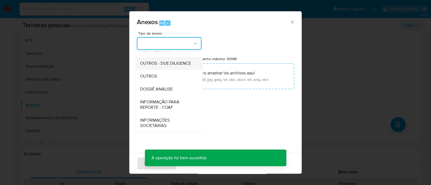
click at [162, 62] on span "OUTROS - DUE DILIGENCE" at bounding box center [165, 63] width 51 height 5
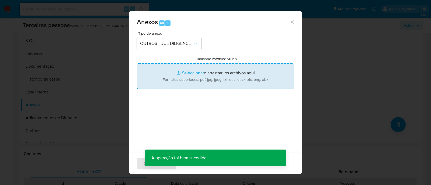
click at [184, 70] on input "Tamanho máximo: 50MB Seleccionar archivos" at bounding box center [215, 77] width 157 height 26
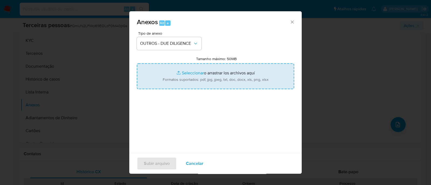
type input "C:\fakepath\JOSÉ GERALDO GRANZINOLLI softon.pdf"
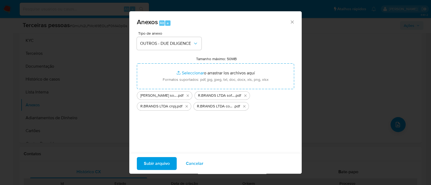
click at [167, 167] on span "Subir arquivo" at bounding box center [157, 164] width 26 height 12
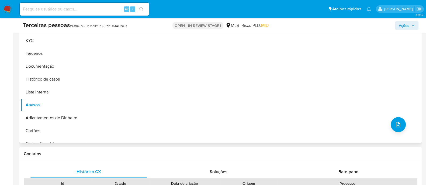
click at [137, 96] on div "Nenhum dado disponível" at bounding box center [254, 74] width 332 height 138
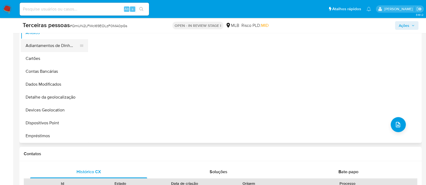
scroll to position [33, 0]
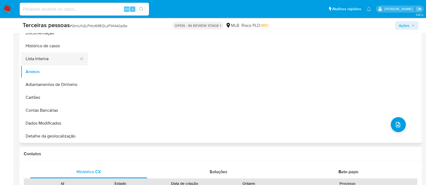
click at [43, 60] on button "Lista Interna" at bounding box center [52, 58] width 63 height 13
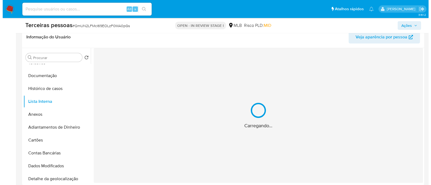
scroll to position [67, 0]
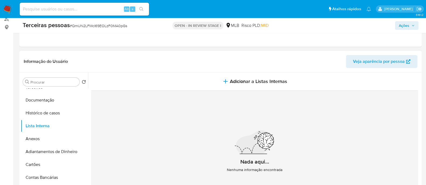
click at [268, 84] on span "Adicionar a Listas Internas" at bounding box center [258, 82] width 57 height 6
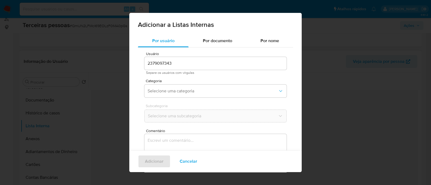
click at [208, 84] on div "Categoria Selecione uma categoria" at bounding box center [215, 89] width 142 height 21
click at [203, 93] on span "Selecione uma categoria" at bounding box center [213, 91] width 130 height 5
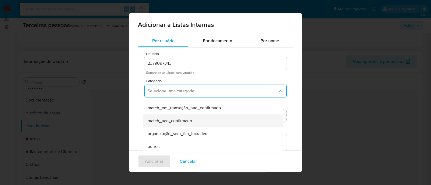
scroll to position [127, 0]
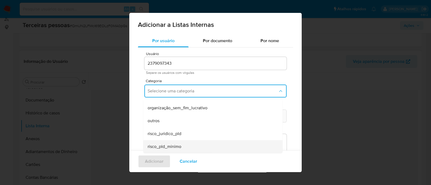
click at [181, 142] on div "risco_pld_minimo" at bounding box center [211, 147] width 127 height 13
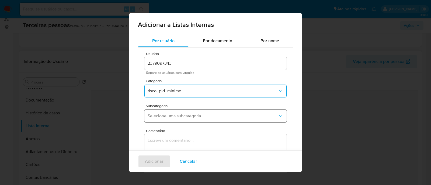
click at [217, 116] on span "Selecione uma subcategoria" at bounding box center [213, 116] width 130 height 5
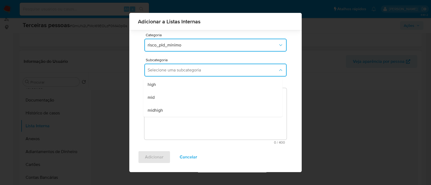
scroll to position [44, 0]
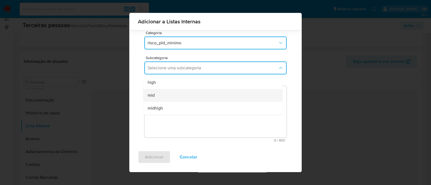
click at [166, 96] on div "mid" at bounding box center [211, 95] width 127 height 13
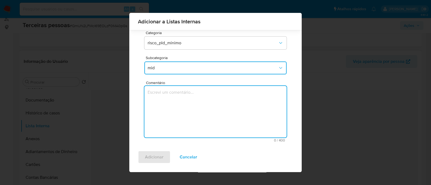
click at [181, 116] on textarea "Comentário" at bounding box center [215, 112] width 142 height 52
type textarea "Conforme Risco PLD"
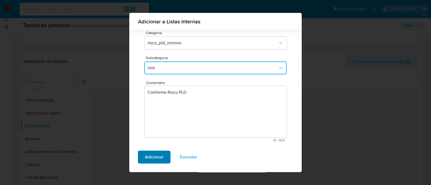
click at [156, 159] on span "Adicionar" at bounding box center [154, 158] width 19 height 12
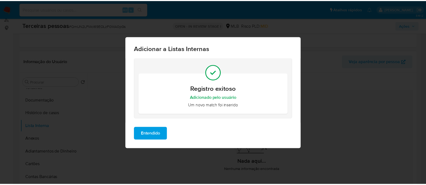
scroll to position [0, 0]
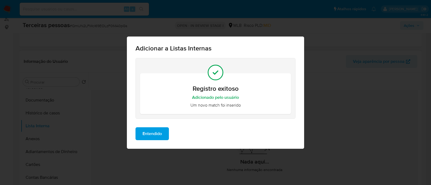
click at [159, 134] on span "Entendido" at bounding box center [151, 134] width 19 height 12
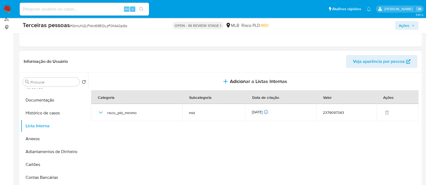
click at [403, 27] on span "Ações" at bounding box center [403, 25] width 10 height 9
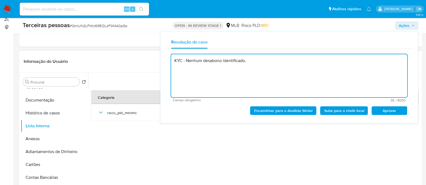
click at [387, 107] on span "Aprovar" at bounding box center [389, 111] width 28 height 8
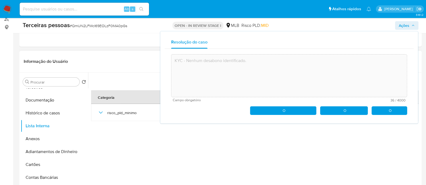
type textarea "KYC - Nenhum desabono identificado."
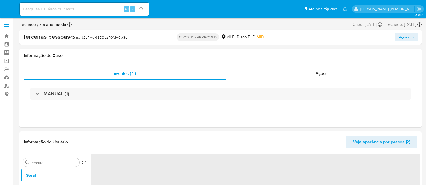
select select "10"
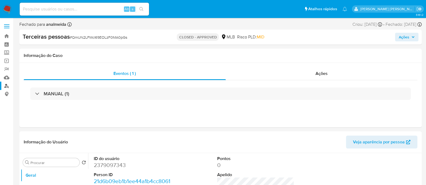
click at [7, 85] on link "Localizador de pessoas" at bounding box center [32, 86] width 64 height 8
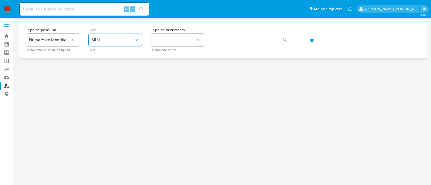
click at [104, 41] on span "MLU" at bounding box center [113, 39] width 42 height 5
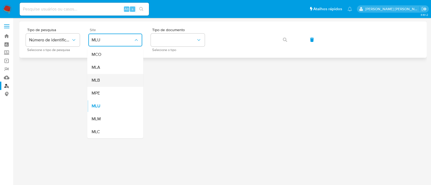
click at [108, 77] on div "MLB" at bounding box center [114, 80] width 44 height 13
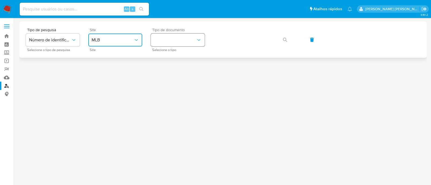
click at [184, 41] on button "identificationType" at bounding box center [178, 40] width 54 height 13
click at [173, 58] on div "CNPJ CNPJ" at bounding box center [176, 57] width 44 height 18
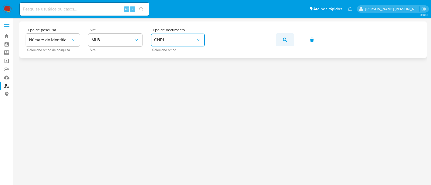
click at [281, 39] on button "button" at bounding box center [285, 39] width 18 height 13
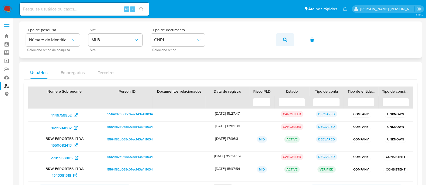
click at [277, 38] on button "button" at bounding box center [285, 39] width 18 height 13
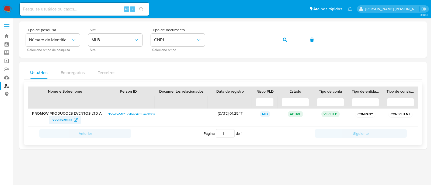
click at [65, 119] on span "227862088" at bounding box center [61, 120] width 19 height 9
click at [282, 37] on button "button" at bounding box center [285, 39] width 18 height 13
click at [62, 117] on span "354765960" at bounding box center [61, 120] width 19 height 9
click at [283, 39] on icon "button" at bounding box center [285, 40] width 4 height 4
click at [55, 118] on span "2353413692" at bounding box center [62, 120] width 21 height 9
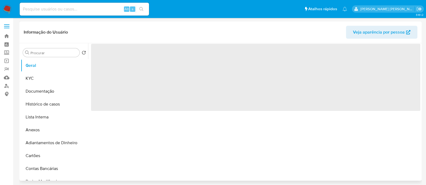
select select "10"
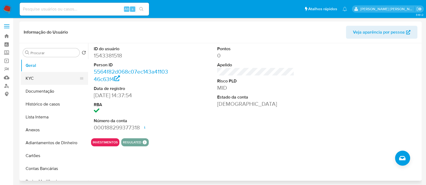
click at [54, 83] on button "KYC" at bounding box center [52, 78] width 63 height 13
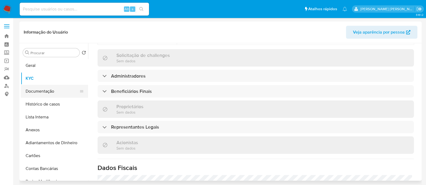
scroll to position [228, 0]
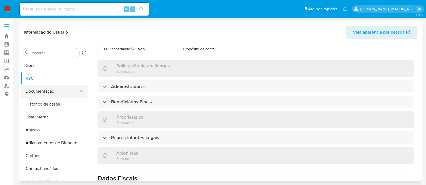
click at [56, 89] on button "Documentação" at bounding box center [52, 91] width 63 height 13
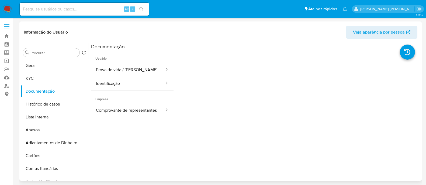
click at [180, 123] on div at bounding box center [296, 136] width 247 height 172
click at [103, 102] on span "Empresa" at bounding box center [132, 97] width 82 height 13
click at [115, 110] on button "Comprovante de representantes" at bounding box center [128, 111] width 74 height 14
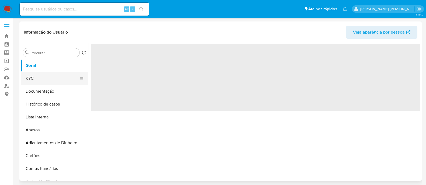
select select "10"
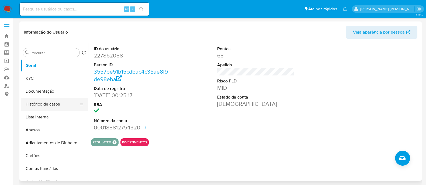
click at [43, 106] on button "Histórico de casos" at bounding box center [52, 104] width 63 height 13
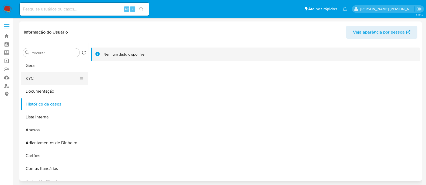
click at [28, 80] on button "KYC" at bounding box center [52, 78] width 63 height 13
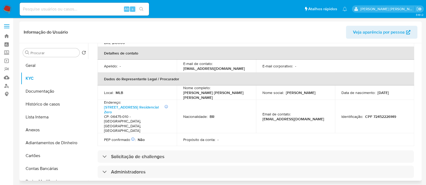
scroll to position [202, 0]
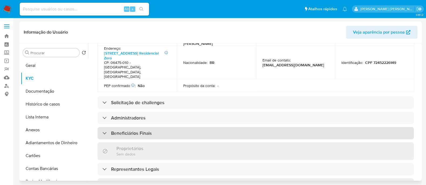
click at [166, 127] on div "Beneficiários Finais" at bounding box center [255, 133] width 316 height 12
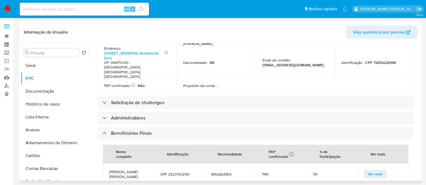
scroll to position [269, 0]
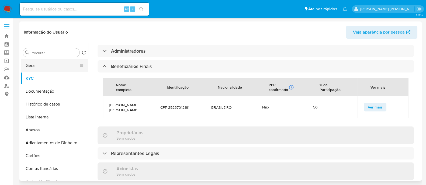
click at [44, 65] on button "Geral" at bounding box center [52, 65] width 63 height 13
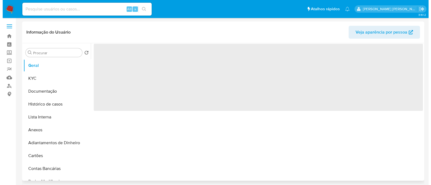
scroll to position [0, 0]
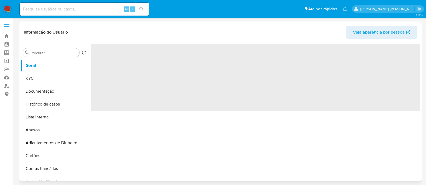
click at [314, 93] on span "‌" at bounding box center [255, 77] width 329 height 67
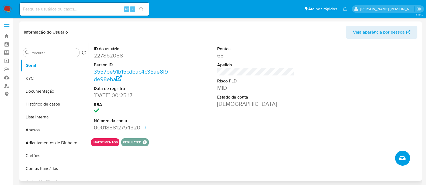
click at [405, 160] on span "Criar caso manual" at bounding box center [402, 158] width 6 height 6
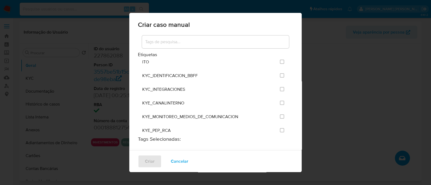
scroll to position [471, 0]
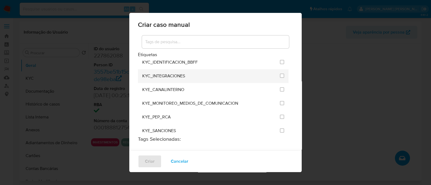
click at [280, 69] on li "KYC_INTEGRACIONES" at bounding box center [213, 76] width 150 height 14
click at [280, 74] on input "2093" at bounding box center [282, 76] width 4 height 4
checkbox input "true"
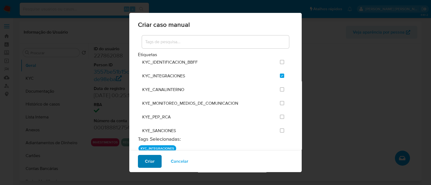
click at [143, 162] on button "Criar" at bounding box center [150, 161] width 24 height 13
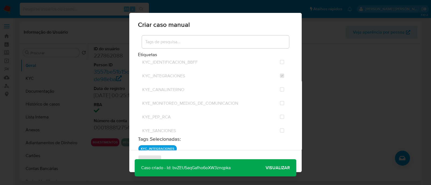
click at [268, 168] on span "Visualizar" at bounding box center [277, 168] width 24 height 0
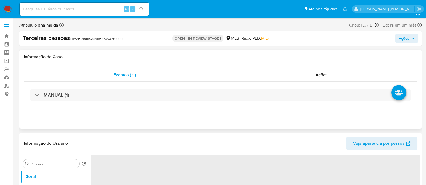
select select "10"
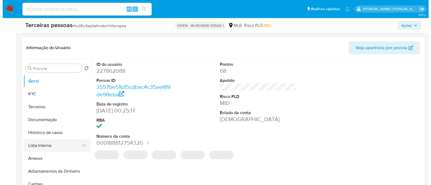
scroll to position [101, 0]
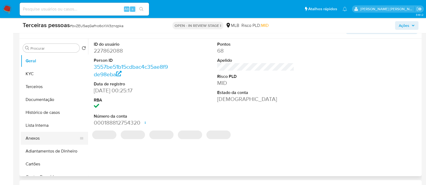
click at [41, 140] on button "Anexos" at bounding box center [52, 138] width 63 height 13
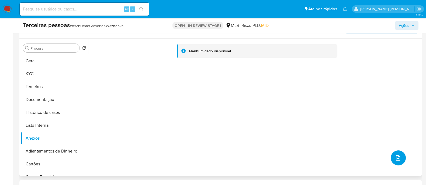
click at [396, 159] on icon "upload-file" at bounding box center [397, 158] width 6 height 6
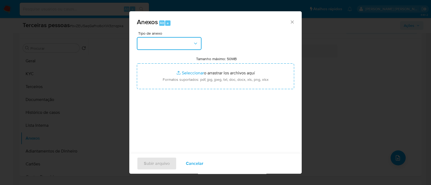
click at [184, 44] on button "button" at bounding box center [169, 43] width 65 height 13
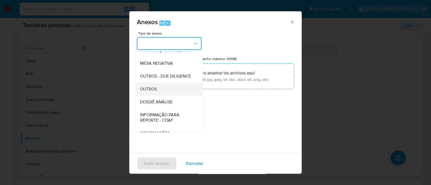
scroll to position [83, 0]
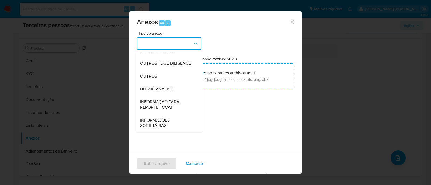
click at [167, 62] on span "OUTROS - DUE DILIGENCE" at bounding box center [165, 63] width 51 height 5
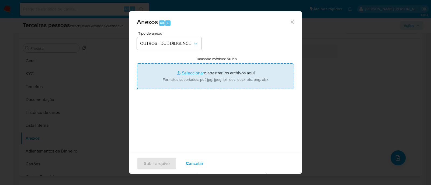
click at [197, 67] on input "Tamanho máximo: 50MB Seleccionar archivos" at bounding box center [215, 77] width 157 height 26
click at [192, 69] on input "Tamanho máximo: 50MB Seleccionar archivos" at bounding box center [215, 77] width 157 height 26
type input "C:\fakepath\Matriz de Risco - PROMOV PRODUCOES EVENTOS LTDA.pdf"
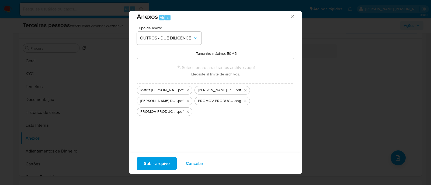
scroll to position [8, 0]
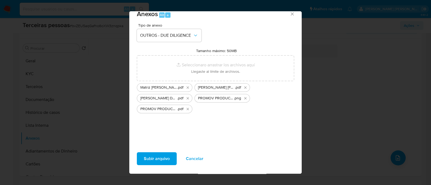
click at [150, 159] on span "Subir arquivo" at bounding box center [157, 159] width 26 height 12
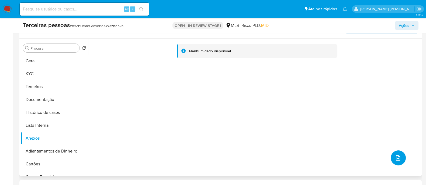
click at [397, 155] on icon "upload-file" at bounding box center [397, 158] width 6 height 6
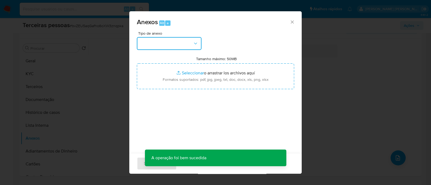
click at [167, 43] on button "button" at bounding box center [169, 43] width 65 height 13
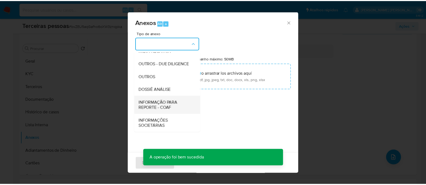
scroll to position [83, 0]
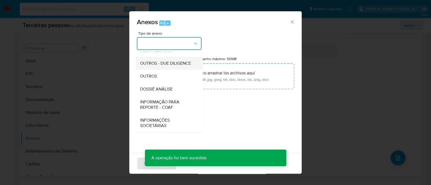
click at [168, 62] on span "OUTROS - DUE DILIGENCE" at bounding box center [165, 63] width 51 height 5
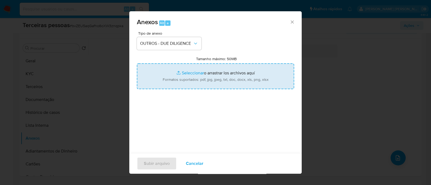
click at [228, 75] on input "Tamanho máximo: 50MB Seleccionar archivos" at bounding box center [215, 77] width 157 height 26
type input "C:\fakepath\PROMOV PRODUCOES EVENTOS LTDA cnpj.pdf"
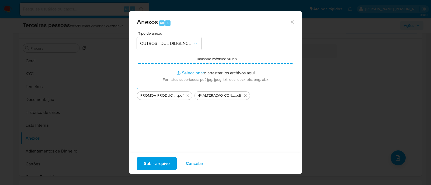
click at [157, 163] on span "Subir arquivo" at bounding box center [157, 164] width 26 height 12
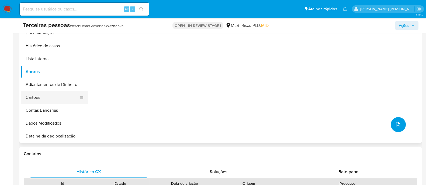
scroll to position [0, 0]
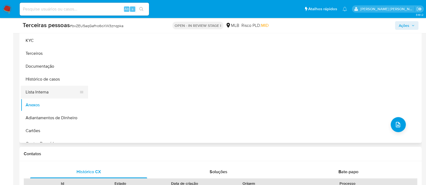
click at [57, 88] on button "Lista Interna" at bounding box center [52, 92] width 63 height 13
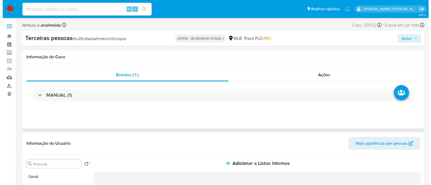
scroll to position [101, 0]
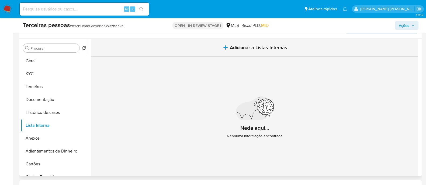
click at [244, 46] on span "Adicionar a Listas Internas" at bounding box center [258, 48] width 57 height 6
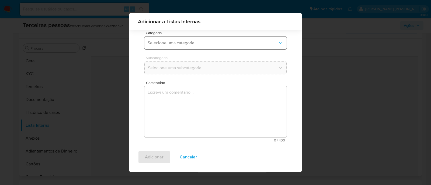
click at [200, 44] on span "Selecione uma categoria" at bounding box center [213, 42] width 130 height 5
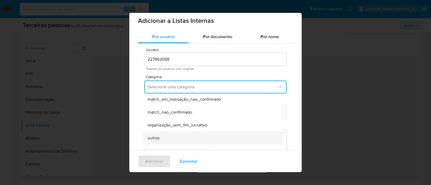
scroll to position [127, 0]
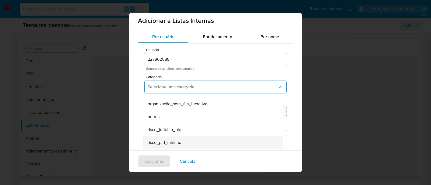
click at [197, 136] on div "risco_pld_minimo" at bounding box center [211, 142] width 127 height 13
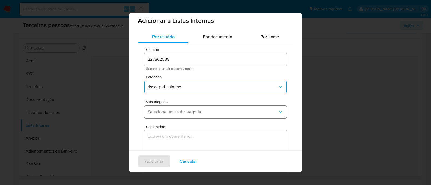
click at [189, 106] on button "Selecione uma subcategoria" at bounding box center [215, 112] width 142 height 13
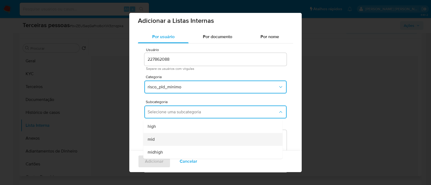
click at [180, 135] on div "mid" at bounding box center [211, 139] width 127 height 13
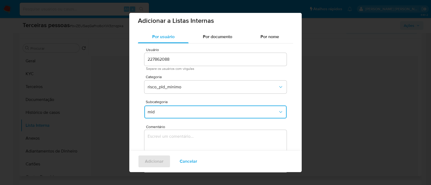
click at [218, 129] on span "Comentário" at bounding box center [217, 127] width 142 height 4
click at [218, 130] on textarea "Comentário" at bounding box center [215, 156] width 142 height 52
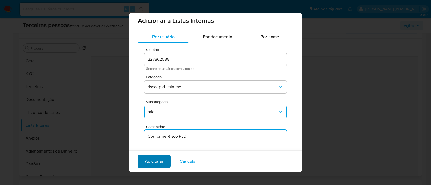
type textarea "Conforme Risco PLD"
click at [157, 158] on span "Adicionar" at bounding box center [154, 162] width 19 height 12
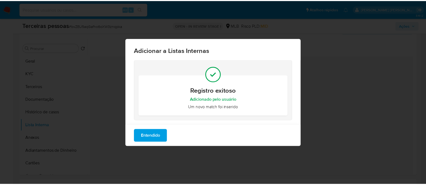
scroll to position [0, 0]
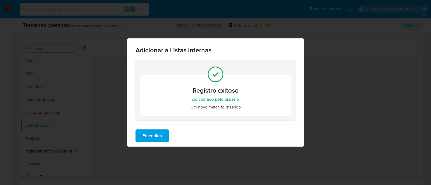
click at [161, 138] on span "Entendido" at bounding box center [151, 136] width 19 height 12
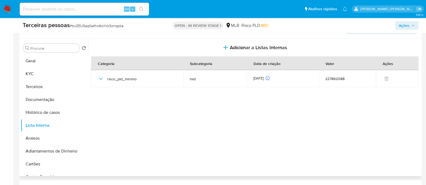
click at [402, 22] on span "Ações" at bounding box center [403, 25] width 10 height 9
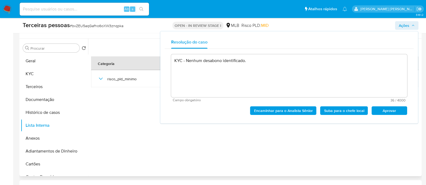
click at [395, 107] on span "Aprovar" at bounding box center [389, 111] width 28 height 8
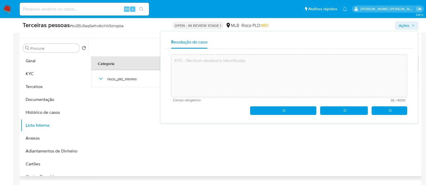
type textarea "KYC - Nenhum desabono identificado."
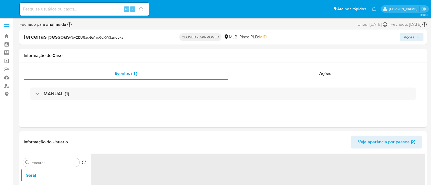
select select "10"
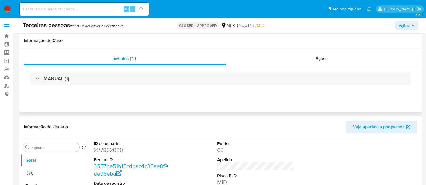
scroll to position [67, 0]
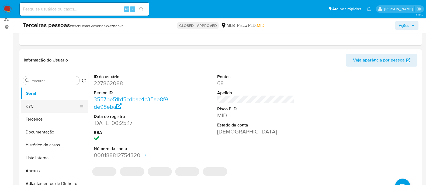
drag, startPoint x: 30, startPoint y: 107, endPoint x: 35, endPoint y: 108, distance: 5.7
click at [30, 107] on button "KYC" at bounding box center [52, 106] width 63 height 13
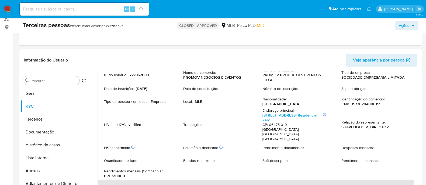
scroll to position [0, 0]
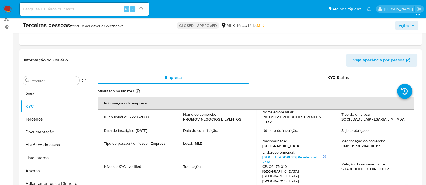
click at [359, 148] on p "CNPJ 15730204000155" at bounding box center [361, 146] width 40 height 5
copy p "15730204000155"
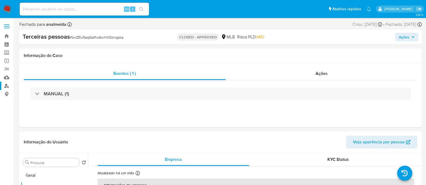
click at [7, 85] on link "Localizador de pessoas" at bounding box center [32, 86] width 64 height 8
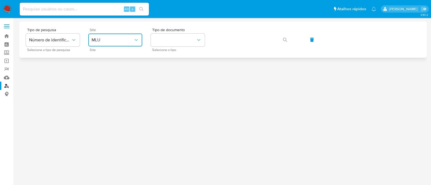
click at [114, 37] on span "MLU" at bounding box center [113, 39] width 42 height 5
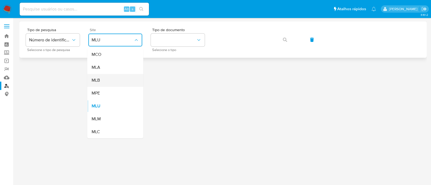
click at [99, 78] on span "MLB" at bounding box center [96, 80] width 8 height 5
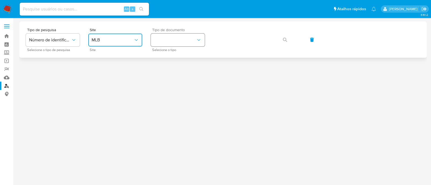
click at [203, 39] on button "identificationType" at bounding box center [178, 40] width 54 height 13
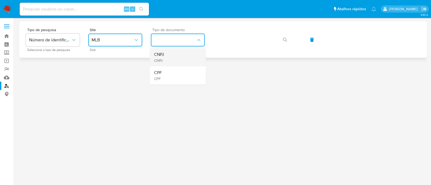
click at [170, 57] on div "CNPJ CNPJ" at bounding box center [176, 57] width 44 height 18
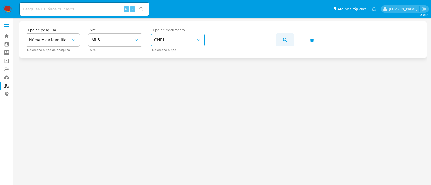
click at [286, 42] on span "button" at bounding box center [285, 40] width 4 height 12
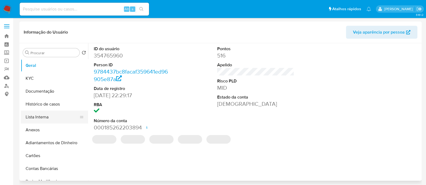
select select "10"
click at [57, 106] on button "Histórico de casos" at bounding box center [52, 104] width 63 height 13
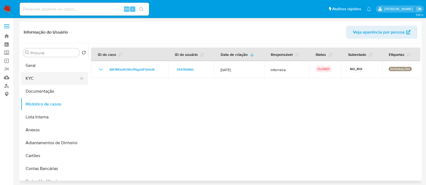
click at [41, 76] on button "KYC" at bounding box center [52, 78] width 63 height 13
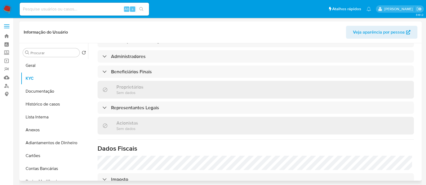
scroll to position [204, 0]
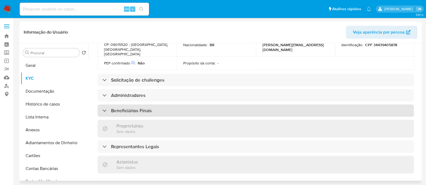
click at [172, 110] on div "Beneficiários Finais" at bounding box center [255, 111] width 316 height 12
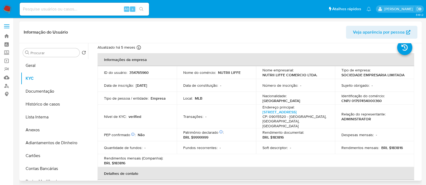
scroll to position [0, 0]
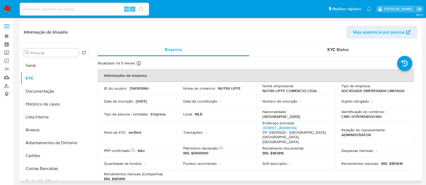
click at [363, 119] on td "Identificação do comércio : CNPJ 01797454000360" at bounding box center [374, 114] width 79 height 13
click at [363, 116] on p "CNPJ 01797454000360" at bounding box center [361, 116] width 40 height 5
copy p "01797454000360"
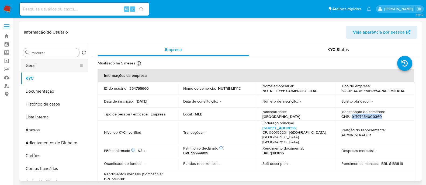
click at [40, 69] on button "Geral" at bounding box center [52, 65] width 63 height 13
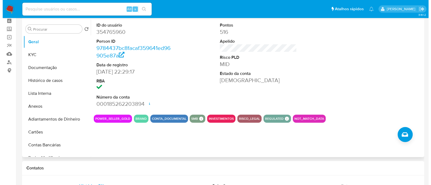
scroll to position [33, 0]
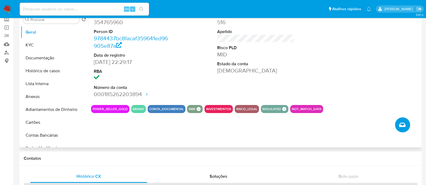
click at [401, 127] on icon "Criar caso manual" at bounding box center [402, 125] width 6 height 6
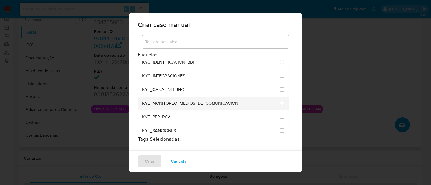
scroll to position [437, 0]
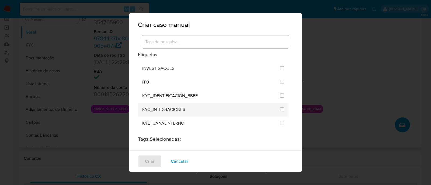
click at [232, 103] on div "KYC_INTEGRACIONES" at bounding box center [209, 110] width 134 height 14
click at [274, 103] on li "KYC_INTEGRACIONES" at bounding box center [213, 110] width 150 height 14
click at [280, 107] on input "2093" at bounding box center [282, 109] width 4 height 4
checkbox input "true"
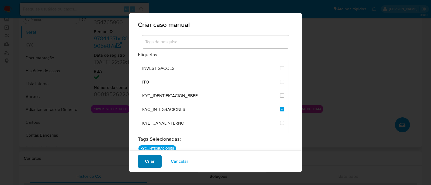
click at [144, 161] on button "Criar" at bounding box center [150, 161] width 24 height 13
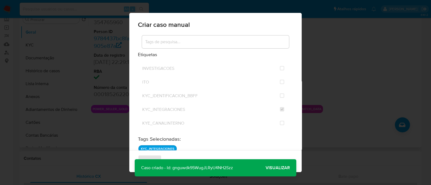
click at [265, 168] on button "Visualizar" at bounding box center [277, 168] width 37 height 13
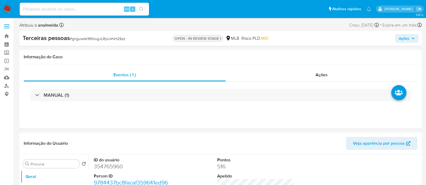
select select "10"
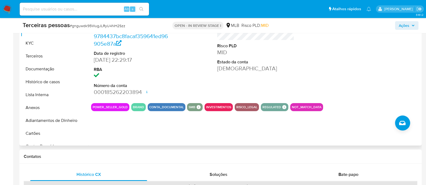
scroll to position [168, 0]
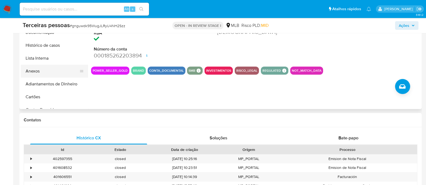
click at [46, 75] on button "Anexos" at bounding box center [52, 71] width 63 height 13
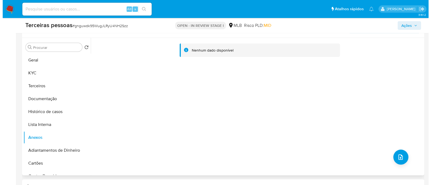
scroll to position [134, 0]
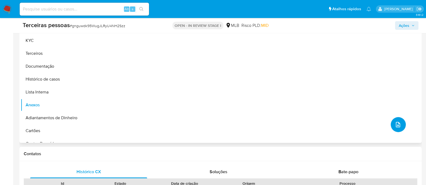
click at [397, 122] on icon "upload-file" at bounding box center [397, 125] width 6 height 6
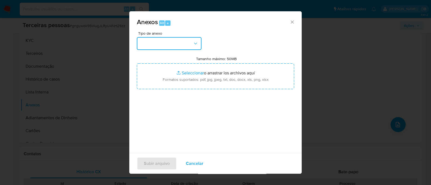
click at [170, 40] on button "button" at bounding box center [169, 43] width 65 height 13
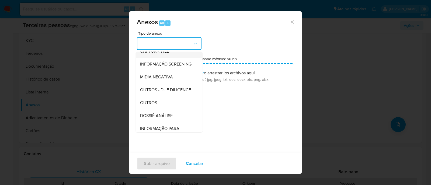
scroll to position [83, 0]
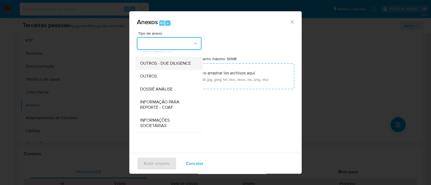
click at [156, 61] on span "OUTROS - DUE DILIGENCE" at bounding box center [165, 63] width 51 height 5
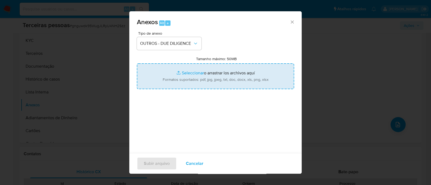
click at [226, 73] on input "Tamanho máximo: 50MB Seleccionar archivos" at bounding box center [215, 77] width 157 height 26
type input "C:\fakepath\Matriz de Risco - NUTRII LIFFE COMERCIO LTDA..pdf"
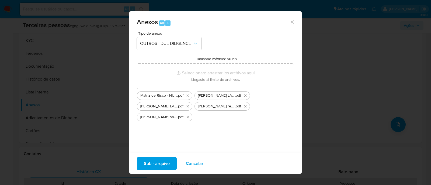
click at [159, 166] on span "Subir arquivo" at bounding box center [157, 164] width 26 height 12
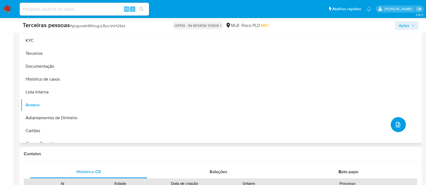
click at [394, 124] on icon "upload-file" at bounding box center [397, 125] width 6 height 6
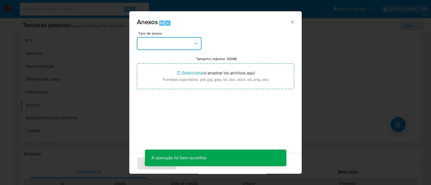
click at [176, 44] on button "button" at bounding box center [169, 43] width 65 height 13
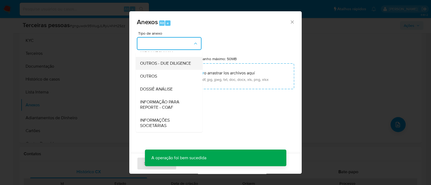
click at [155, 61] on span "OUTROS - DUE DILIGENCE" at bounding box center [165, 63] width 51 height 5
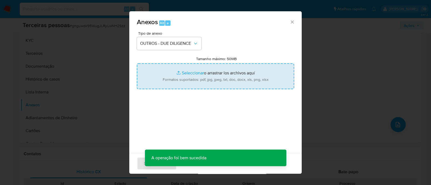
click at [219, 66] on input "Tamanho máximo: 50MB Seleccionar archivos" at bounding box center [215, 77] width 157 height 26
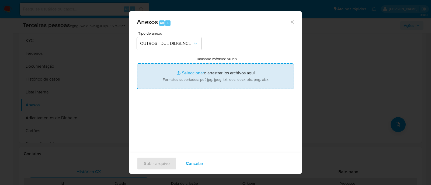
type input "C:\fakepath\GRUPO LAMANNA'S PARTICIPACOES LTDA. softon.pdf"
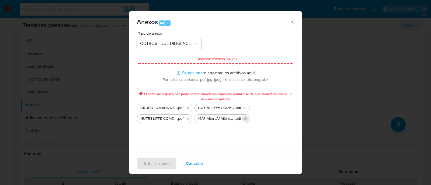
click at [246, 118] on icon "Eliminar 16Âº AlteraÃ§Ã£o do Contratual Nutrii Liffe.pdf" at bounding box center [245, 119] width 2 height 2
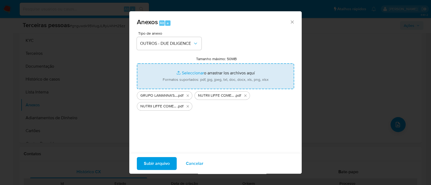
click at [162, 74] on input "Tamanho máximo: 50MB Seleccionar archivos" at bounding box center [215, 77] width 157 height 26
type input "C:\fakepath\NUTRII LIFE - contrato social.pdf"
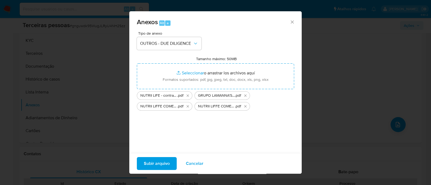
click at [153, 162] on span "Subir arquivo" at bounding box center [157, 164] width 26 height 12
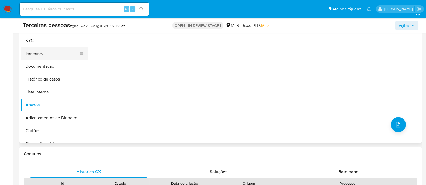
click at [41, 53] on button "Terceiros" at bounding box center [52, 53] width 63 height 13
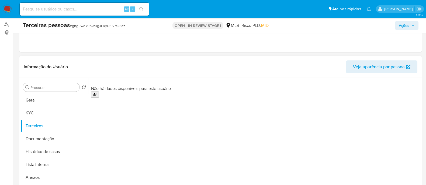
scroll to position [101, 0]
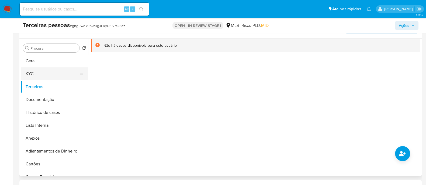
click at [63, 70] on button "KYC" at bounding box center [52, 74] width 63 height 13
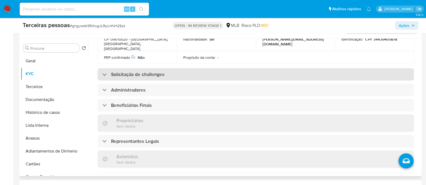
scroll to position [204, 0]
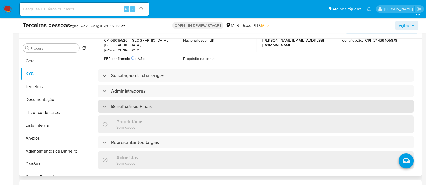
click at [156, 102] on div "Beneficiários Finais" at bounding box center [255, 106] width 316 height 12
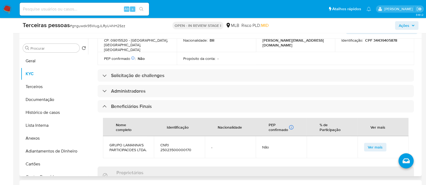
scroll to position [271, 0]
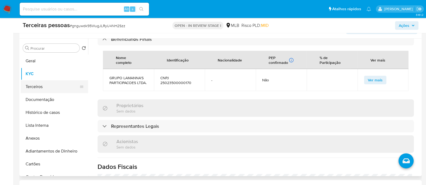
click at [45, 82] on button "Terceiros" at bounding box center [52, 86] width 63 height 13
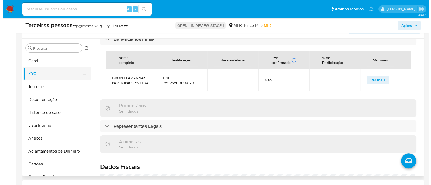
scroll to position [0, 0]
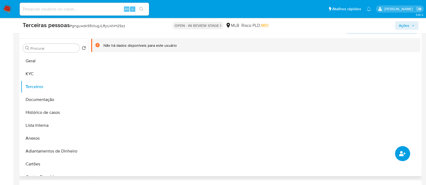
click at [400, 152] on icon "common.add_complementary_information" at bounding box center [402, 153] width 6 height 5
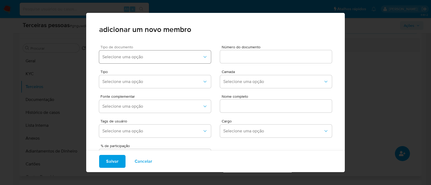
click at [129, 56] on span "Selecione uma opção" at bounding box center [152, 56] width 100 height 5
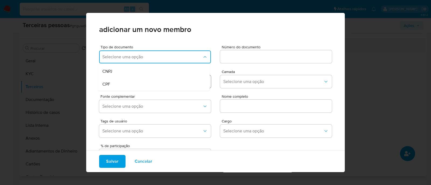
drag, startPoint x: 111, startPoint y: 82, endPoint x: 115, endPoint y: 83, distance: 3.8
click at [111, 82] on div "CPF" at bounding box center [143, 84] width 82 height 13
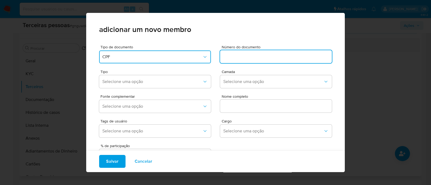
click at [234, 56] on input at bounding box center [276, 56] width 112 height 7
type input "76184579800"
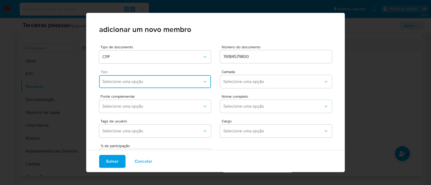
click at [135, 85] on button "Selecione uma opção" at bounding box center [155, 81] width 112 height 13
click at [154, 147] on div "Accionistas" at bounding box center [143, 148] width 82 height 13
click at [249, 81] on span "Selecione uma opção" at bounding box center [273, 81] width 100 height 5
click at [228, 100] on div "1ª" at bounding box center [264, 96] width 82 height 13
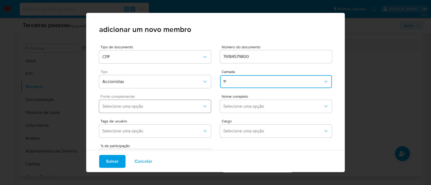
click at [183, 110] on button "Selecione uma opção" at bounding box center [155, 106] width 112 height 13
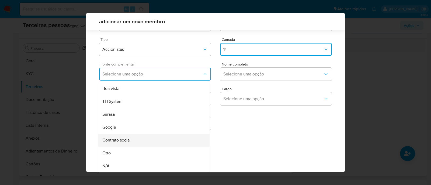
click at [173, 140] on div "Contrato social" at bounding box center [143, 140] width 82 height 13
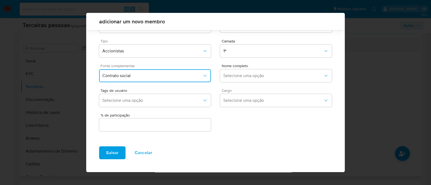
scroll to position [20, 0]
click at [261, 78] on span "Selecione uma opção" at bounding box center [273, 75] width 100 height 5
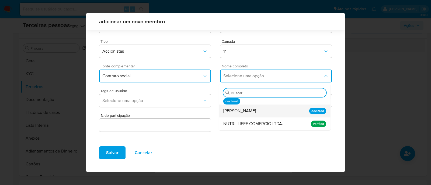
click at [269, 112] on div "Jose Antonio Lamanna" at bounding box center [264, 111] width 82 height 13
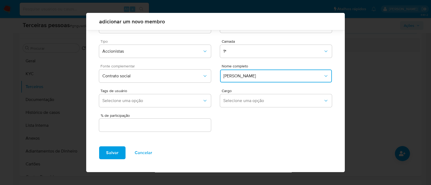
click at [190, 119] on div at bounding box center [155, 125] width 112 height 13
click at [189, 120] on div at bounding box center [155, 125] width 112 height 13
click at [130, 129] on div at bounding box center [155, 125] width 112 height 13
click at [135, 125] on input "text" at bounding box center [155, 125] width 112 height 7
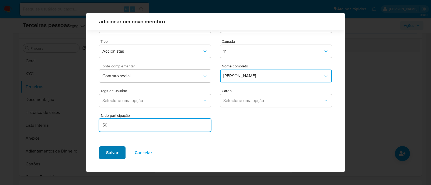
type input "50"
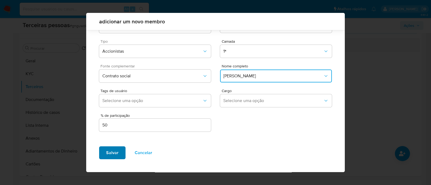
click at [117, 155] on span "Salvar" at bounding box center [112, 153] width 12 height 12
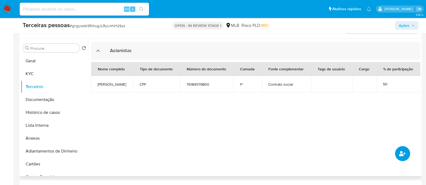
click at [400, 153] on icon "common.add_complementary_information" at bounding box center [402, 153] width 6 height 5
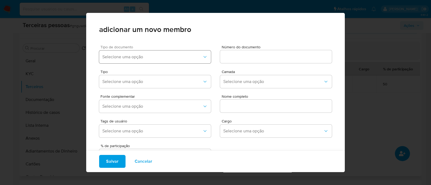
click at [165, 58] on span "Selecione uma opção" at bounding box center [152, 56] width 100 height 5
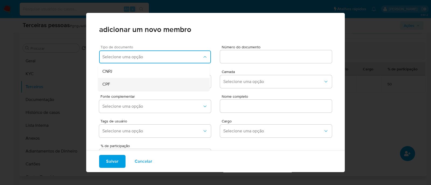
click at [136, 81] on div "CPF" at bounding box center [143, 84] width 82 height 13
drag, startPoint x: 210, startPoint y: 59, endPoint x: 227, endPoint y: 57, distance: 16.5
click at [213, 59] on div "Tipo de documento CPF Número do documento" at bounding box center [215, 53] width 233 height 25
click at [231, 57] on input at bounding box center [276, 56] width 112 height 7
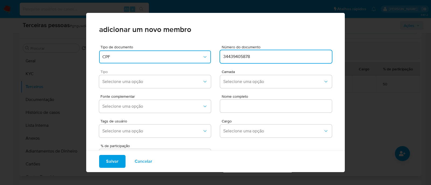
type input "34439405878"
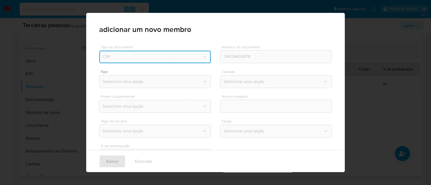
click at [166, 89] on div "Tipo Selecione uma opção" at bounding box center [155, 80] width 112 height 20
click at [141, 85] on button "Selecione uma opção" at bounding box center [155, 81] width 112 height 13
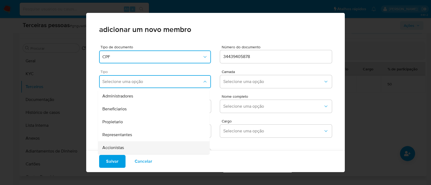
click at [129, 143] on div "Accionistas" at bounding box center [143, 148] width 82 height 13
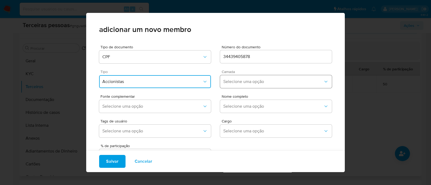
click at [241, 83] on span "Selecione uma opção" at bounding box center [273, 81] width 100 height 5
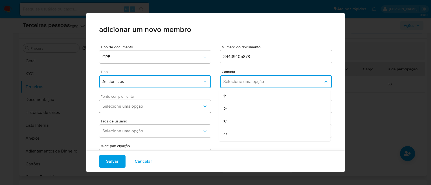
drag, startPoint x: 230, startPoint y: 97, endPoint x: 154, endPoint y: 110, distance: 77.3
click at [230, 97] on div "1ª" at bounding box center [264, 96] width 82 height 13
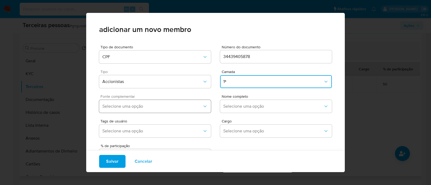
click at [153, 111] on button "Selecione uma opção" at bounding box center [155, 106] width 112 height 13
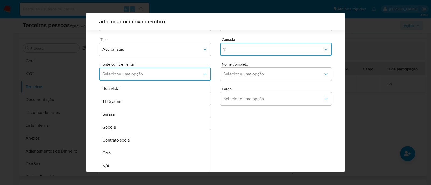
drag, startPoint x: 122, startPoint y: 143, endPoint x: 194, endPoint y: 120, distance: 75.8
click at [123, 143] on span "Contrato social" at bounding box center [116, 140] width 28 height 5
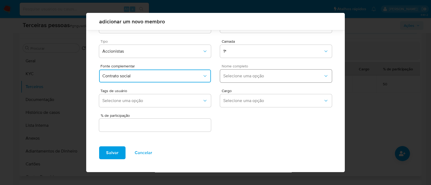
click at [256, 80] on button "Selecione uma opção" at bounding box center [276, 76] width 112 height 13
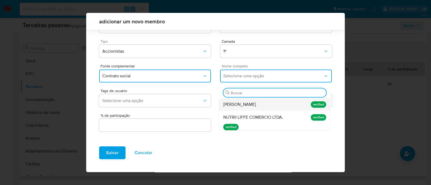
click at [256, 106] on span "Bruno de Santana Lamanna" at bounding box center [239, 104] width 33 height 5
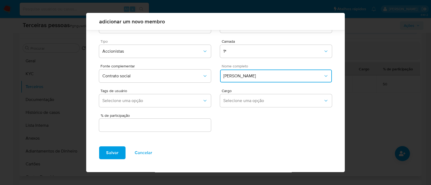
click at [182, 125] on input "text" at bounding box center [155, 125] width 112 height 7
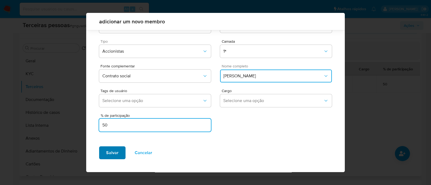
type input "50"
click at [106, 149] on span "Salvar" at bounding box center [112, 153] width 12 height 12
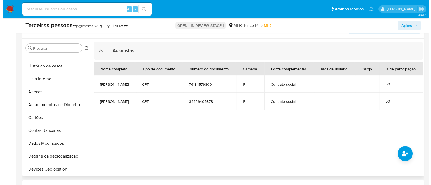
scroll to position [0, 0]
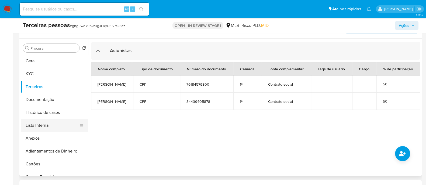
click at [57, 122] on button "Lista Interna" at bounding box center [52, 125] width 63 height 13
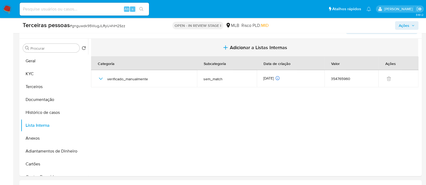
click at [288, 48] on button "Adicionar a Listas Internas" at bounding box center [254, 48] width 327 height 18
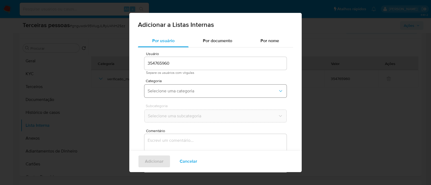
click at [174, 89] on span "Selecione uma categoria" at bounding box center [213, 91] width 130 height 5
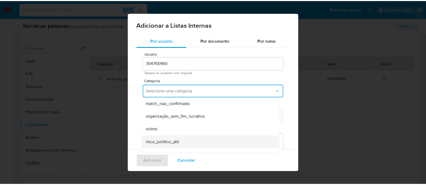
scroll to position [127, 0]
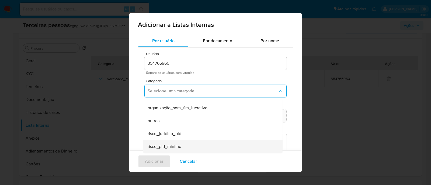
click at [189, 148] on div "risco_pld_minimo" at bounding box center [211, 147] width 127 height 13
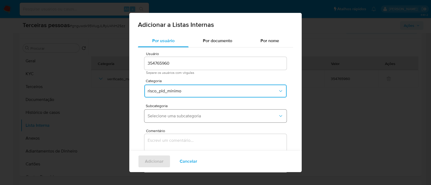
click at [191, 116] on span "Selecione uma subcategoria" at bounding box center [213, 116] width 130 height 5
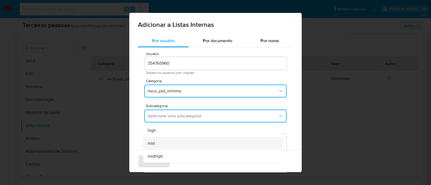
click at [172, 143] on div "mid" at bounding box center [211, 143] width 127 height 13
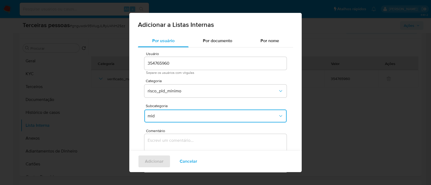
click at [213, 135] on textarea "Comentário" at bounding box center [215, 160] width 142 height 52
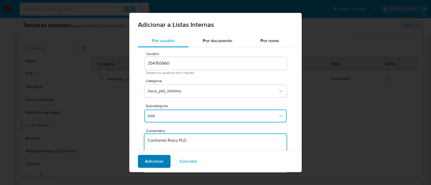
type textarea "Conforme Risco PLD"
click at [155, 164] on span "Adicionar" at bounding box center [154, 162] width 19 height 12
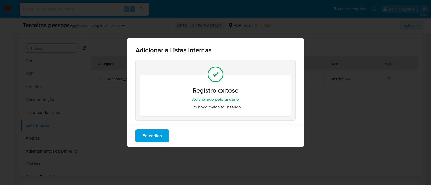
click at [139, 132] on button "Entendido" at bounding box center [151, 136] width 33 height 13
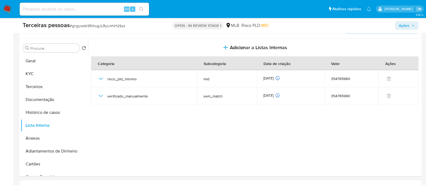
click at [405, 27] on span "Ações" at bounding box center [403, 25] width 10 height 9
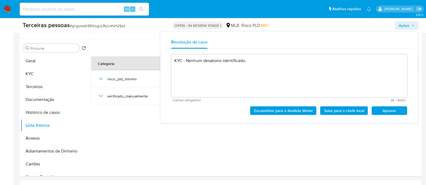
click at [388, 109] on span "Aprovar" at bounding box center [389, 111] width 28 height 8
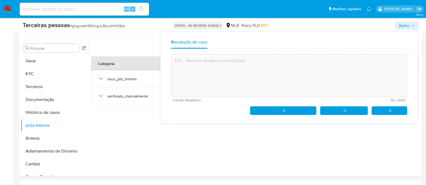
type textarea "KYC - Nenhum desabono identificado."
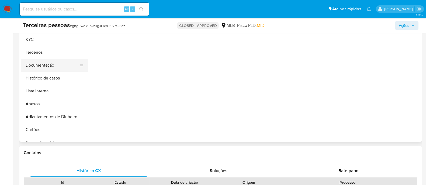
select select "10"
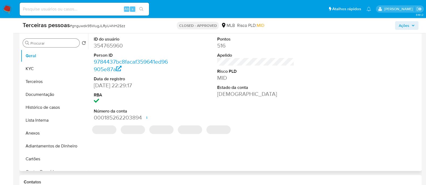
scroll to position [67, 0]
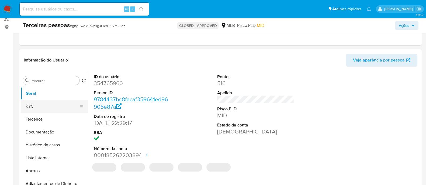
click at [47, 101] on button "KYC" at bounding box center [52, 106] width 63 height 13
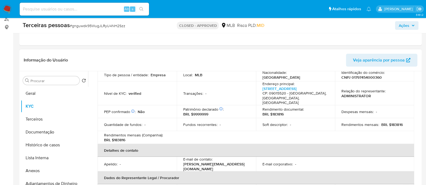
click at [365, 76] on p "CNPJ 01797454000360" at bounding box center [361, 77] width 40 height 5
copy p "01797454000360"
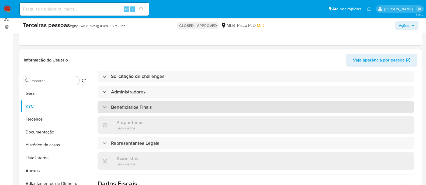
scroll to position [357, 0]
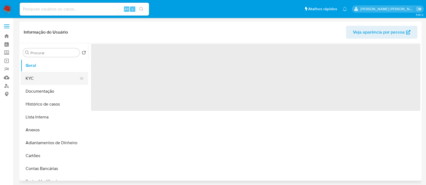
select select "10"
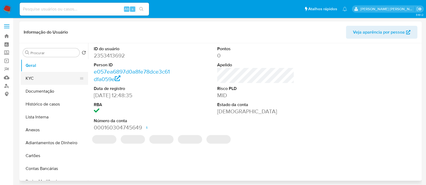
click at [58, 79] on button "KYC" at bounding box center [52, 78] width 63 height 13
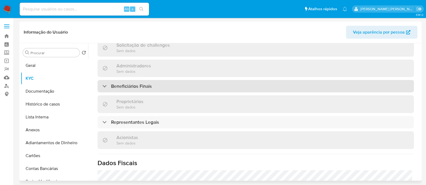
scroll to position [236, 0]
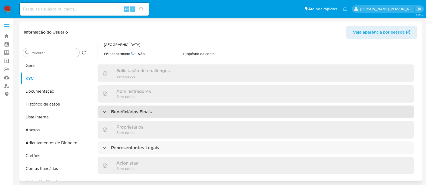
click at [156, 106] on div "Beneficiários Finais" at bounding box center [255, 112] width 316 height 12
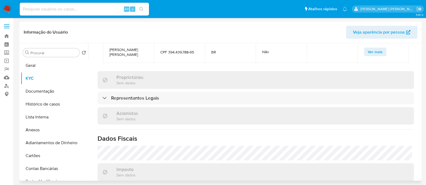
scroll to position [337, 0]
click at [48, 94] on button "Documentação" at bounding box center [52, 91] width 63 height 13
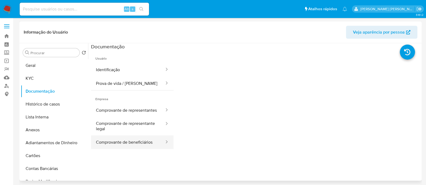
click at [144, 149] on button "Comprovante de beneficiários" at bounding box center [128, 143] width 74 height 14
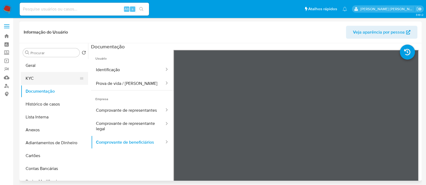
click at [28, 80] on button "KYC" at bounding box center [52, 78] width 63 height 13
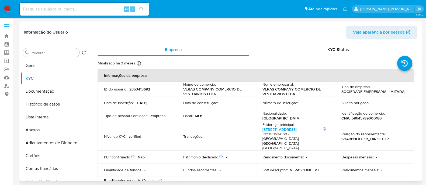
click at [242, 28] on header "Informação do Usuário Veja aparência por pessoa" at bounding box center [220, 32] width 393 height 13
click at [373, 118] on p "CNPJ 59645789000180" at bounding box center [361, 118] width 40 height 5
copy p "59645789000180"
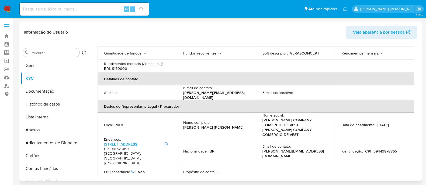
scroll to position [202, 0]
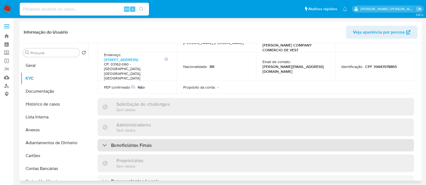
click at [176, 139] on div "Beneficiários Finais" at bounding box center [255, 145] width 316 height 12
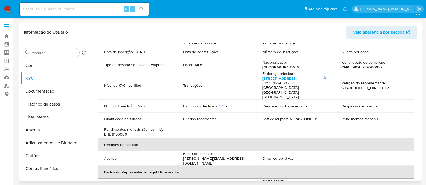
scroll to position [0, 0]
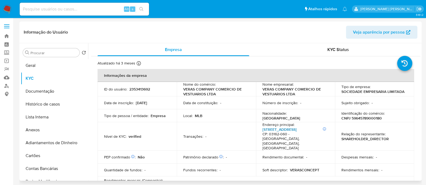
click at [289, 129] on link "Rua Itajaí Bairro Mooca 125, Mooca" at bounding box center [279, 129] width 34 height 5
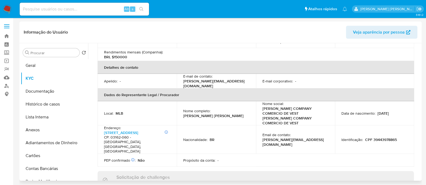
scroll to position [202, 0]
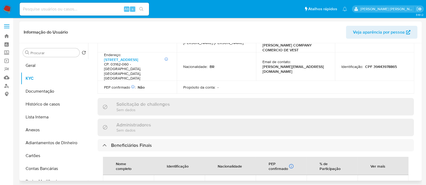
click at [129, 182] on span "Juliana Veras Jorge Da Rocha" at bounding box center [128, 187] width 38 height 10
copy span "Juliana Veras Jorge Da Rocha"
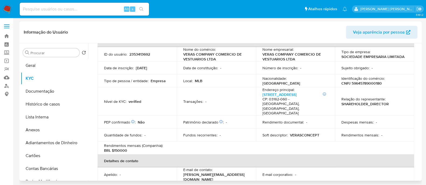
scroll to position [0, 0]
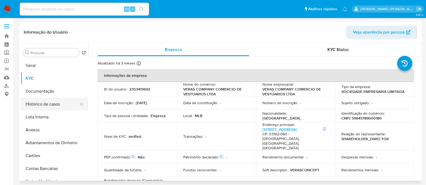
click at [40, 105] on button "Histórico de casos" at bounding box center [52, 104] width 63 height 13
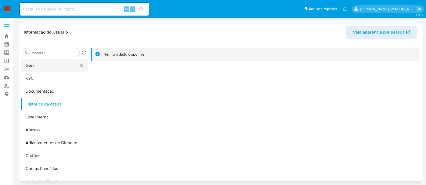
click at [28, 66] on button "Geral" at bounding box center [52, 65] width 63 height 13
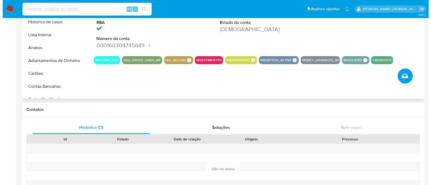
scroll to position [67, 0]
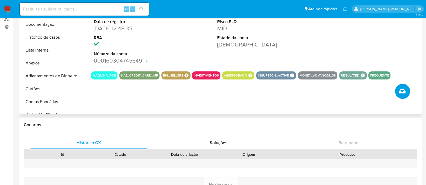
click at [406, 94] on button "Criar caso manual" at bounding box center [402, 91] width 15 height 15
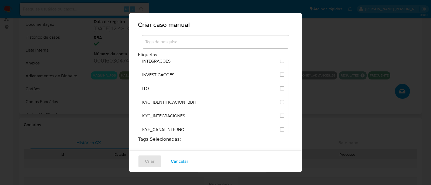
scroll to position [471, 0]
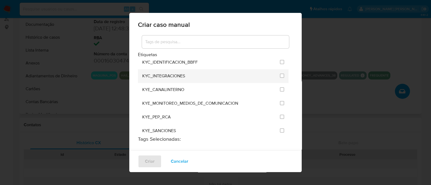
click at [281, 69] on li "KYC_INTEGRACIONES" at bounding box center [213, 76] width 150 height 14
click at [275, 69] on li "KYC_INTEGRACIONES" at bounding box center [213, 76] width 150 height 14
click at [280, 74] on input "2093" at bounding box center [282, 76] width 4 height 4
checkbox input "true"
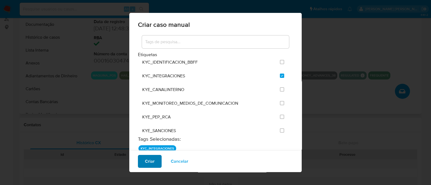
click at [157, 163] on button "Criar" at bounding box center [150, 161] width 24 height 13
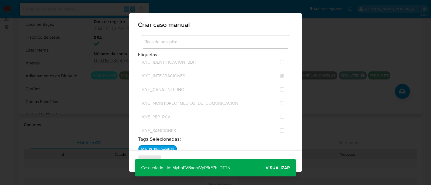
click at [276, 168] on span "Visualizar" at bounding box center [277, 168] width 24 height 0
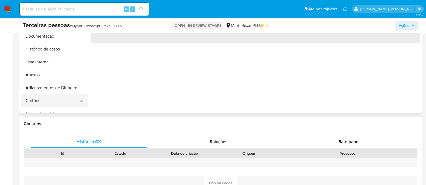
scroll to position [202, 0]
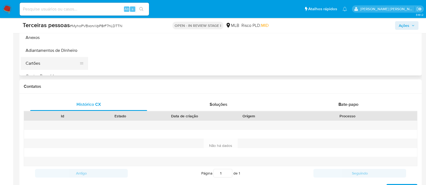
select select "10"
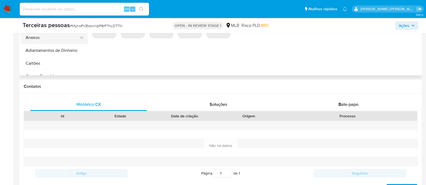
click at [53, 39] on button "Anexos" at bounding box center [52, 37] width 63 height 13
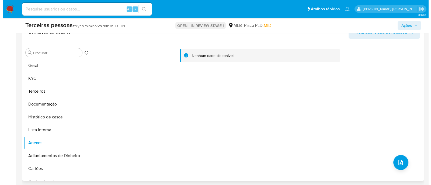
scroll to position [134, 0]
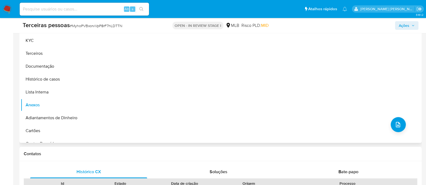
click at [386, 123] on div "Nenhum dado disponível" at bounding box center [254, 74] width 332 height 138
click at [400, 125] on button "upload-file" at bounding box center [397, 124] width 15 height 15
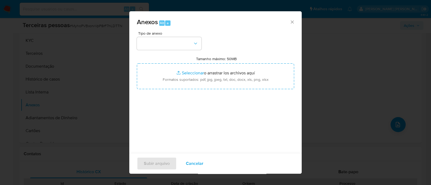
click at [169, 50] on div "Tipo de anexo Tamanho máximo: 50MB Seleccionar archivos Seleccionar o arrastrar…" at bounding box center [215, 94] width 157 height 127
click at [176, 48] on button "button" at bounding box center [169, 43] width 65 height 13
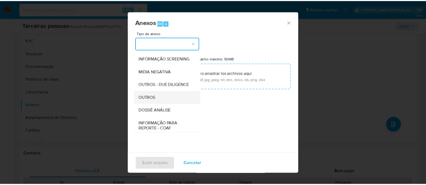
scroll to position [83, 0]
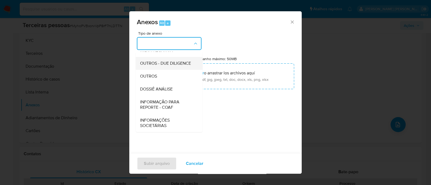
click at [157, 61] on span "OUTROS - DUE DILIGENCE" at bounding box center [165, 63] width 51 height 5
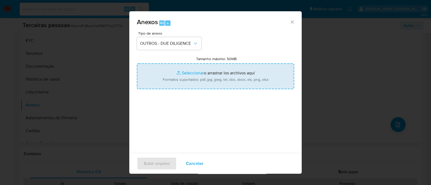
click at [185, 78] on input "Tamanho máximo: 50MB Seleccionar archivos" at bounding box center [215, 77] width 157 height 26
type input "C:\fakepath\[PERSON_NAME] [PERSON_NAME] softon.pdf"
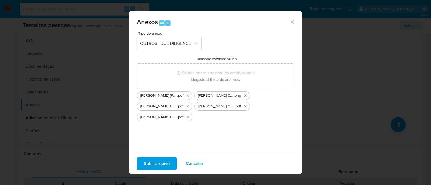
click at [169, 163] on span "Subir arquivo" at bounding box center [157, 164] width 26 height 12
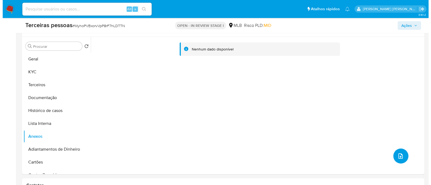
scroll to position [168, 0]
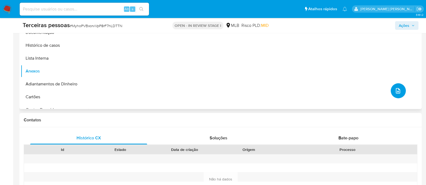
click at [391, 85] on button "upload-file" at bounding box center [397, 90] width 15 height 15
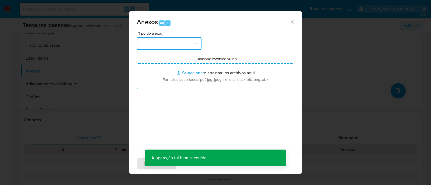
click at [172, 48] on button "button" at bounding box center [169, 43] width 65 height 13
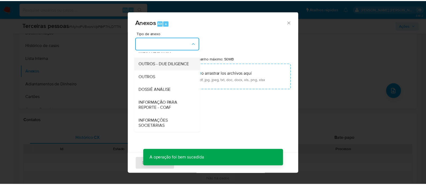
scroll to position [83, 0]
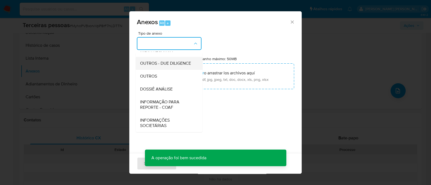
click at [165, 61] on span "OUTROS - DUE DILIGENCE" at bounding box center [165, 63] width 51 height 5
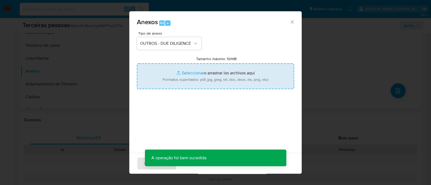
click at [198, 69] on input "Tamanho máximo: 50MB Seleccionar archivos" at bounding box center [215, 77] width 157 height 26
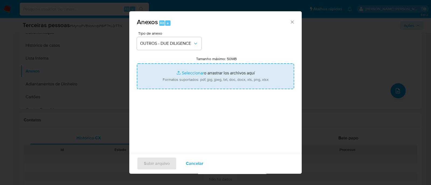
type input "C:\fakepath\VERAS COMPANY COMERCIO DE VESTUARIOS LTDA contrato social.pdf"
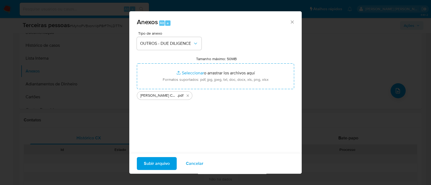
click at [155, 164] on span "Subir arquivo" at bounding box center [157, 164] width 26 height 12
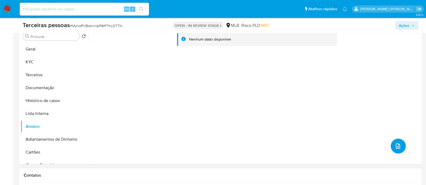
scroll to position [67, 0]
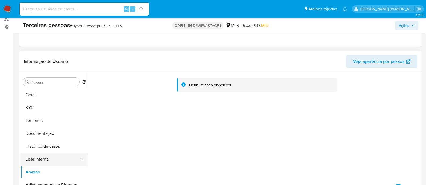
click at [59, 164] on button "Lista Interna" at bounding box center [52, 159] width 63 height 13
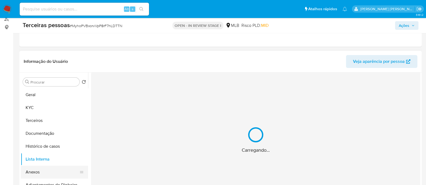
click at [55, 170] on button "Anexos" at bounding box center [52, 172] width 63 height 13
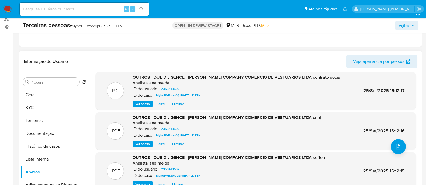
scroll to position [235, 0]
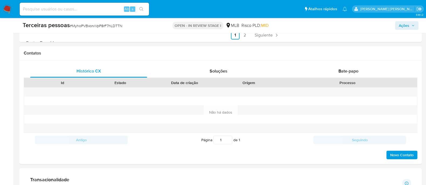
click at [241, 33] on div "Terceiras pessoas # MyhoPVBxorvVpP8rF7hLDTTN OPEN - IN REVIEW STAGE I MLB Risco…" at bounding box center [220, 25] width 402 height 15
click at [244, 36] on link "2" at bounding box center [244, 35] width 9 height 9
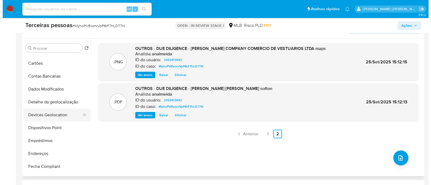
scroll to position [33, 0]
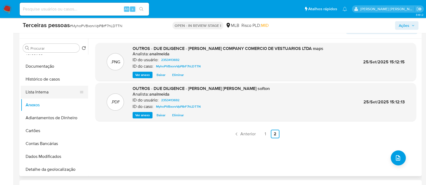
click at [43, 93] on button "Lista Interna" at bounding box center [52, 92] width 63 height 13
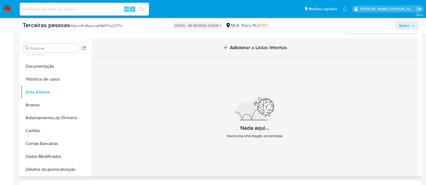
click at [281, 45] on span "Adicionar a Listas Internas" at bounding box center [258, 48] width 57 height 6
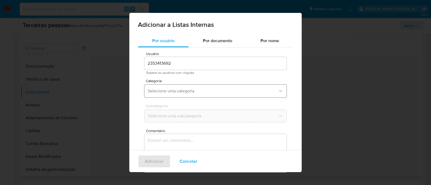
click at [178, 94] on button "Selecione uma categoria" at bounding box center [215, 91] width 142 height 13
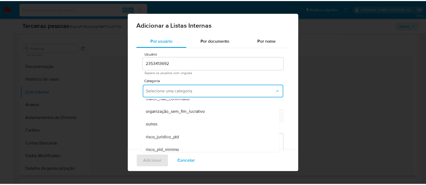
scroll to position [127, 0]
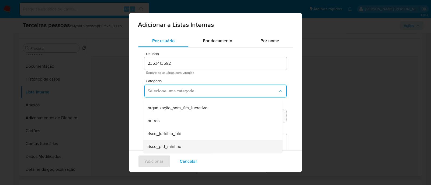
click at [176, 149] on span "risco_pld_minimo" at bounding box center [165, 146] width 34 height 5
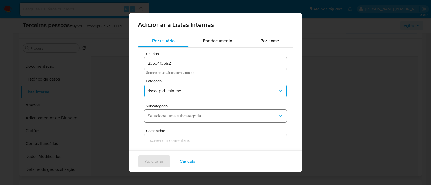
click at [201, 112] on button "Selecione uma subcategoria" at bounding box center [215, 116] width 142 height 13
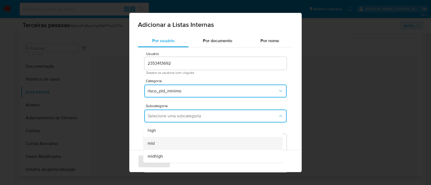
click at [173, 143] on div "mid" at bounding box center [211, 143] width 127 height 13
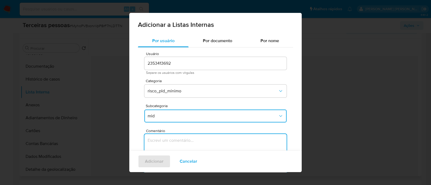
click at [204, 140] on textarea "Comentário" at bounding box center [215, 160] width 142 height 52
type textarea "Conforme Risco PLD"
click at [157, 162] on span "Adicionar" at bounding box center [154, 162] width 19 height 12
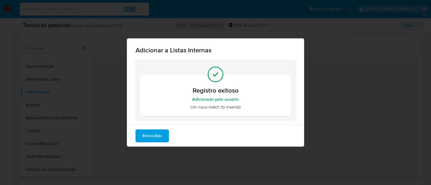
click at [146, 136] on span "Entendido" at bounding box center [151, 136] width 19 height 12
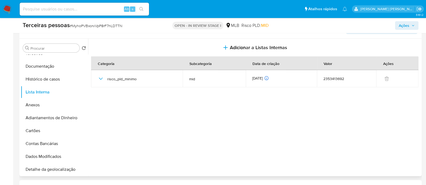
click at [403, 27] on span "Ações" at bounding box center [403, 25] width 10 height 9
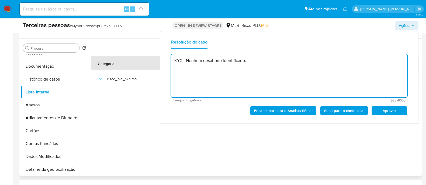
click at [392, 113] on span "Aprovar" at bounding box center [389, 111] width 28 height 8
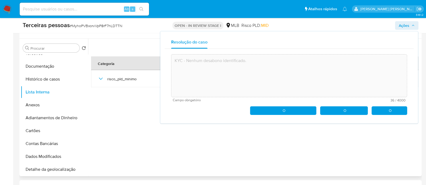
type textarea "KYC - Nenhum desabono identificado."
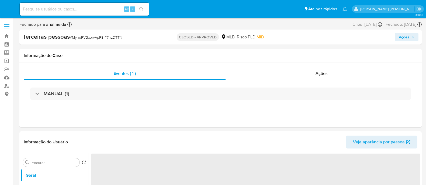
select select "10"
